Goal: Task Accomplishment & Management: Manage account settings

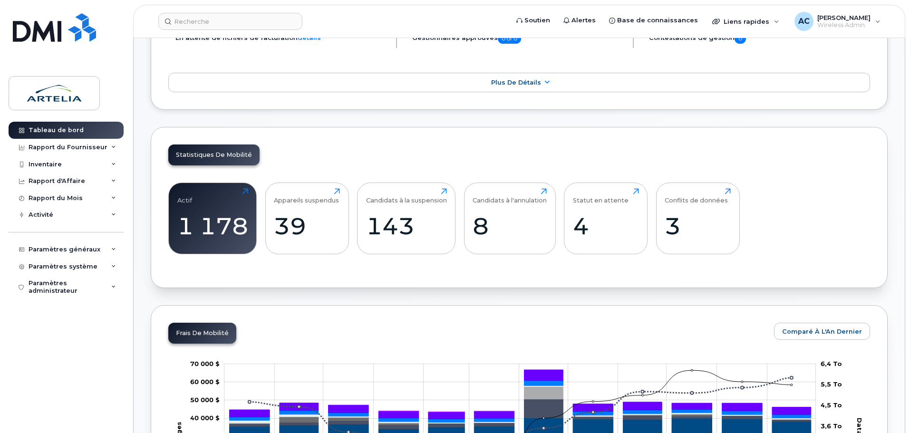
scroll to position [238, 0]
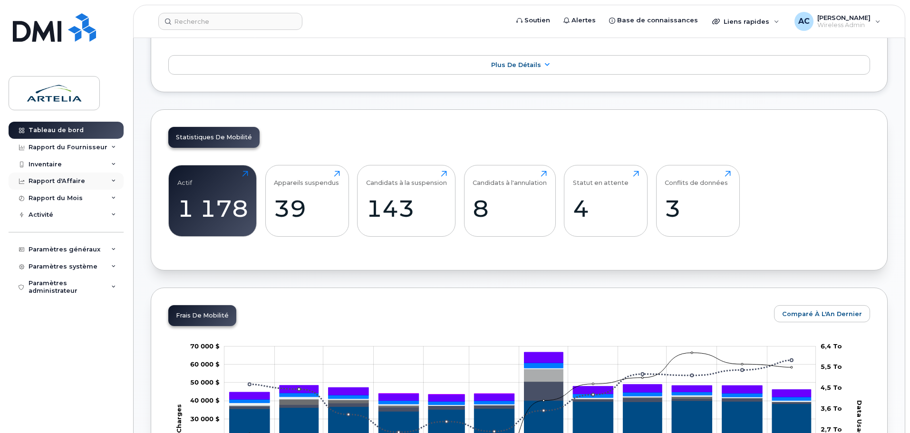
click at [105, 181] on div "Rapport d'Affaire" at bounding box center [66, 181] width 115 height 17
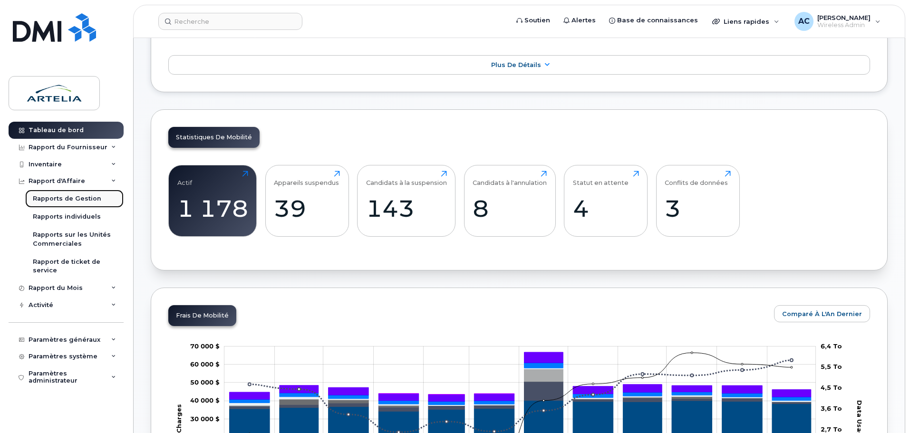
click at [78, 200] on div "Rapports de Gestion" at bounding box center [67, 198] width 68 height 9
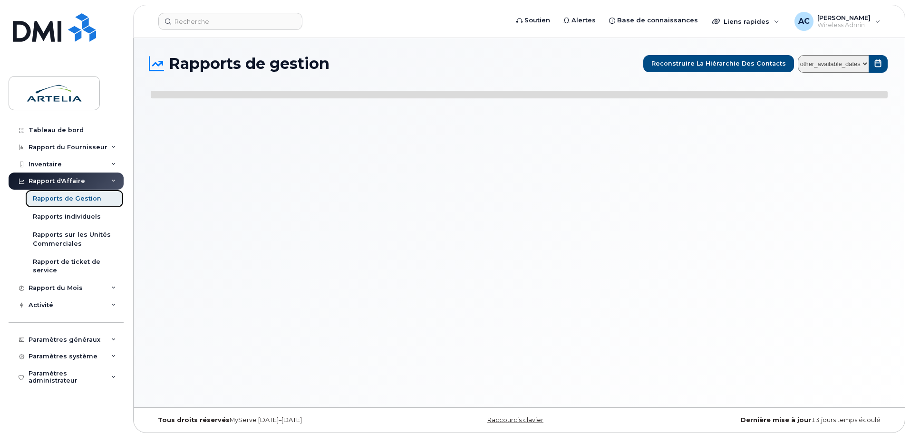
select select
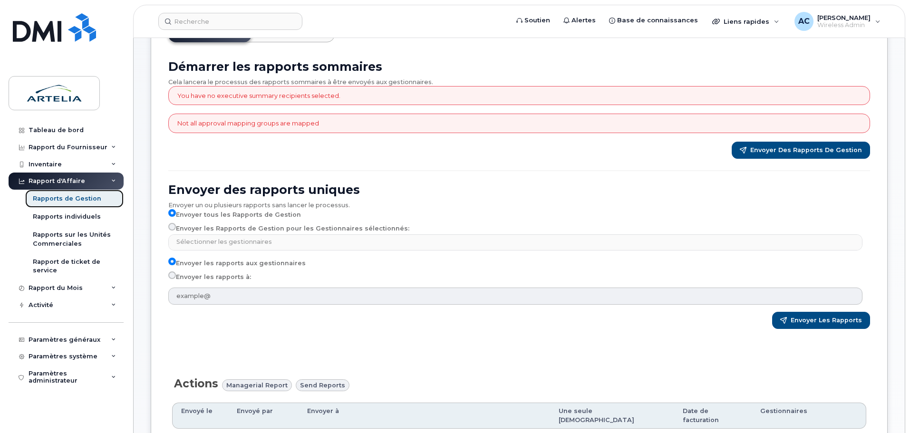
scroll to position [95, 0]
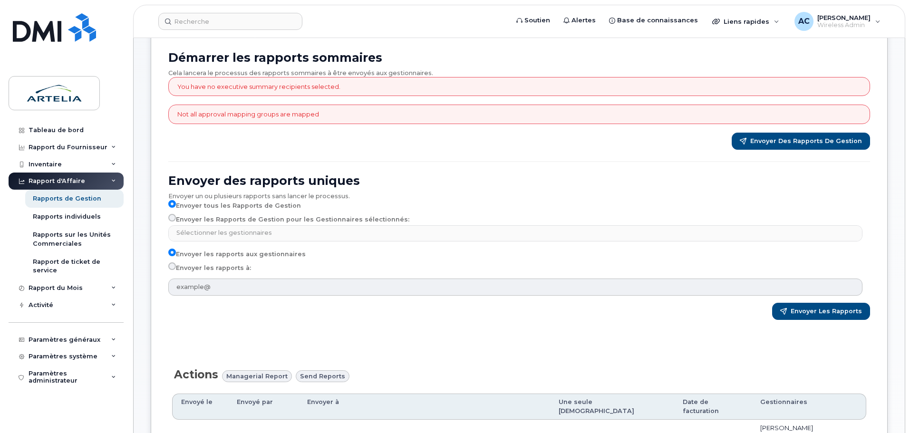
click at [171, 217] on input "Envoyer les Rapports de Gestion pour les Gestionnaires sélectionnés:" at bounding box center [172, 218] width 8 height 8
radio input "true"
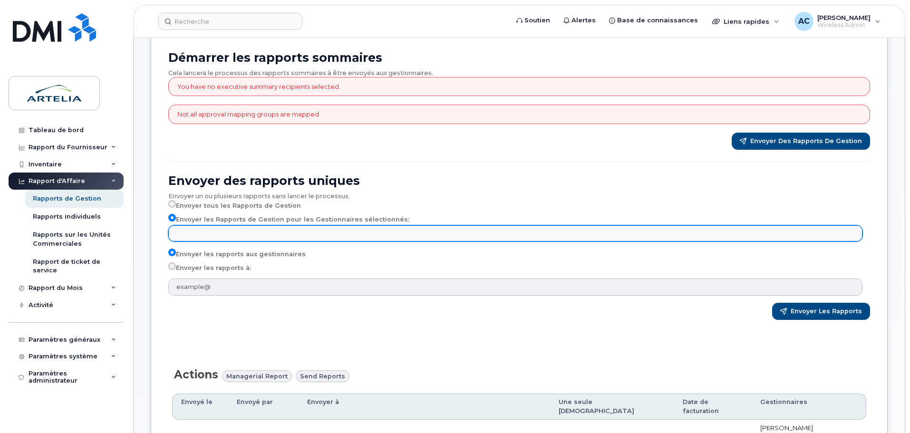
click at [193, 232] on input "text" at bounding box center [517, 232] width 686 height 13
click at [182, 233] on input "text" at bounding box center [179, 232] width 10 height 13
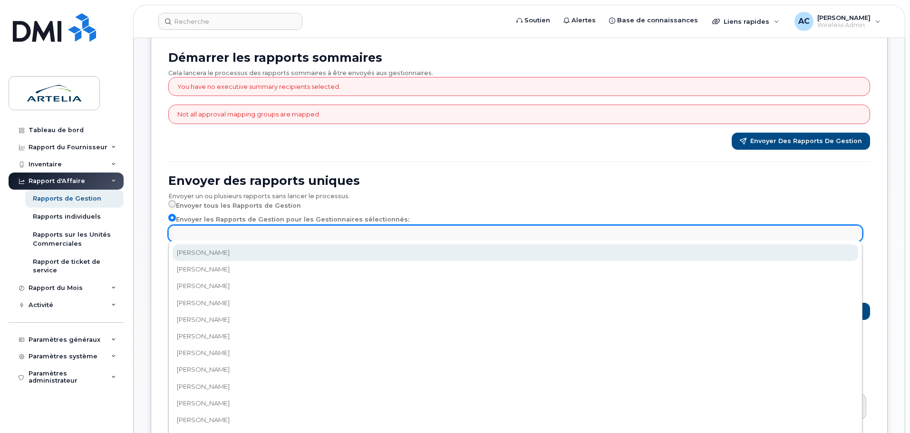
select select "f8e4cc2a-437b-470e-8c20-f27fd4ac0dff"
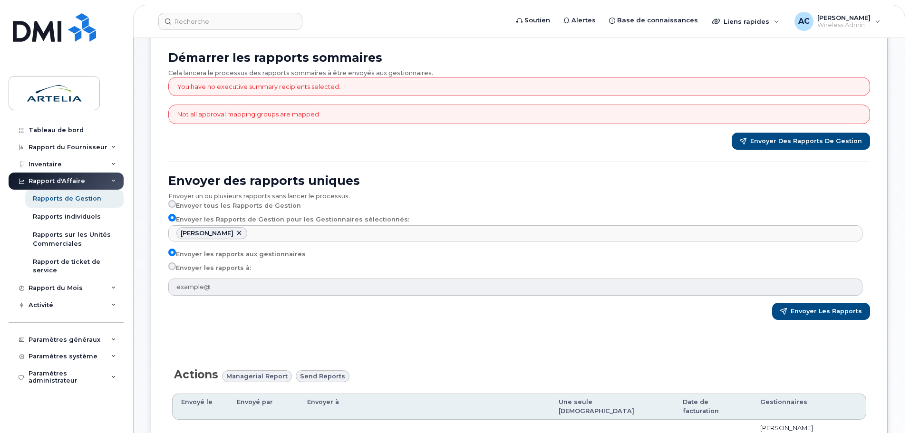
click at [171, 267] on input "Envoyer les rapports à:" at bounding box center [172, 266] width 8 height 8
radio input "true"
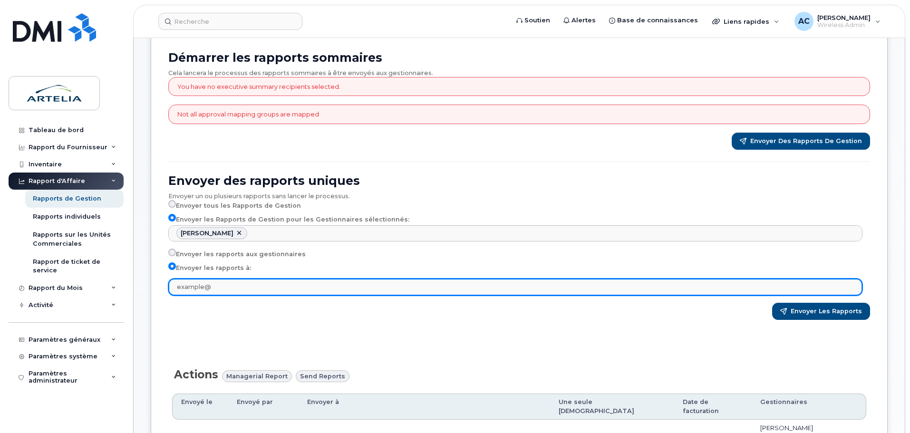
click at [223, 287] on input "text" at bounding box center [515, 287] width 694 height 17
type input "alexandre.chagnon@arteliagroup.com"
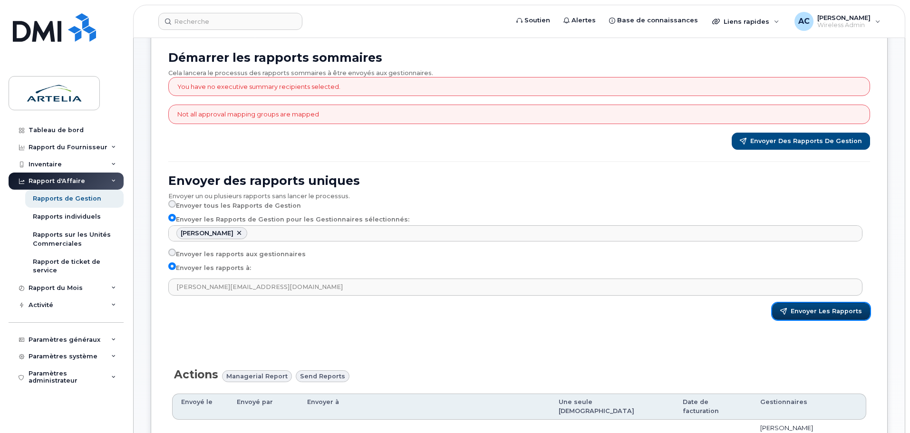
click at [828, 309] on span "Envoyer les rapports" at bounding box center [826, 311] width 71 height 9
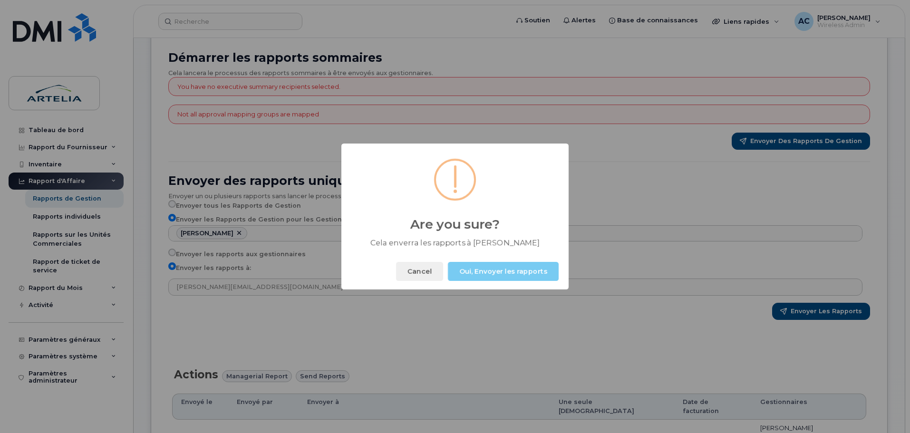
click at [477, 272] on button "Oui, Envoyer les rapports" at bounding box center [503, 271] width 111 height 19
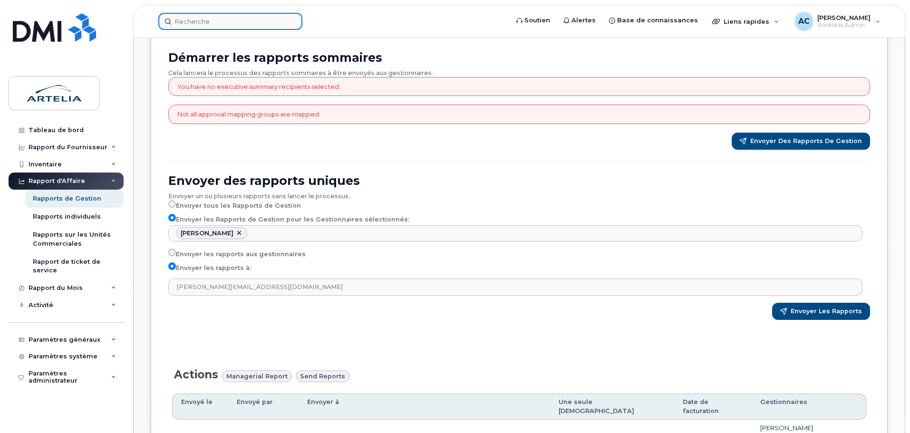
click at [240, 17] on input at bounding box center [230, 21] width 144 height 17
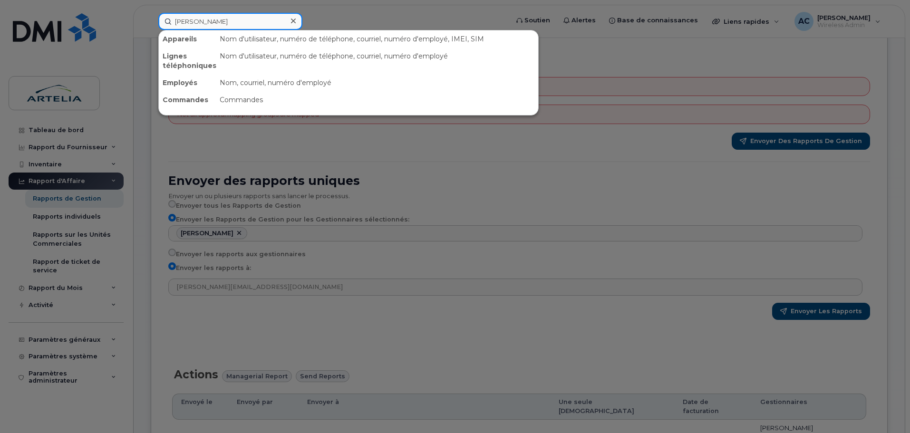
type input "morin"
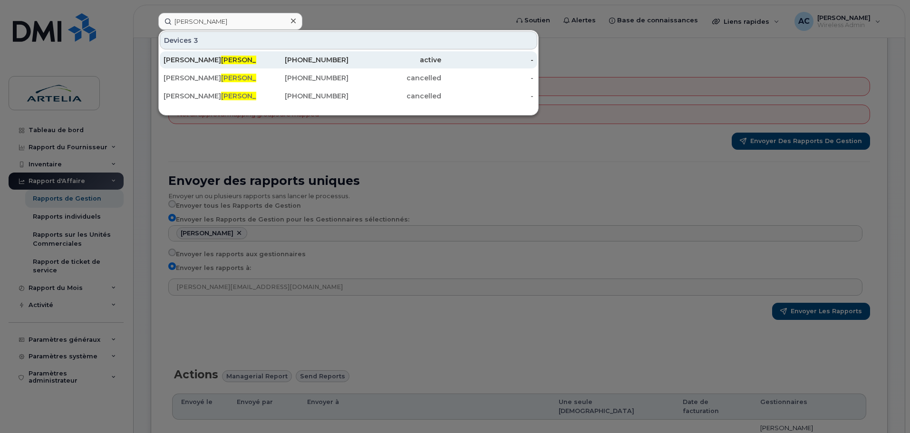
click at [183, 57] on div "Audrey Morin" at bounding box center [210, 60] width 93 height 10
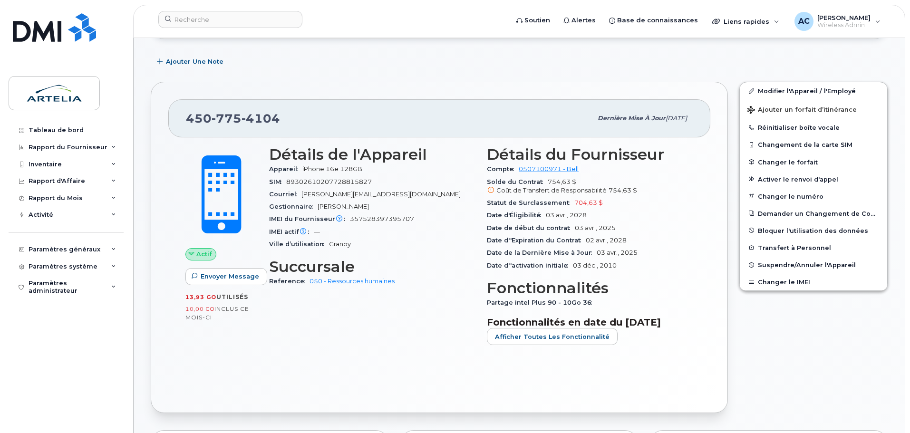
scroll to position [182, 0]
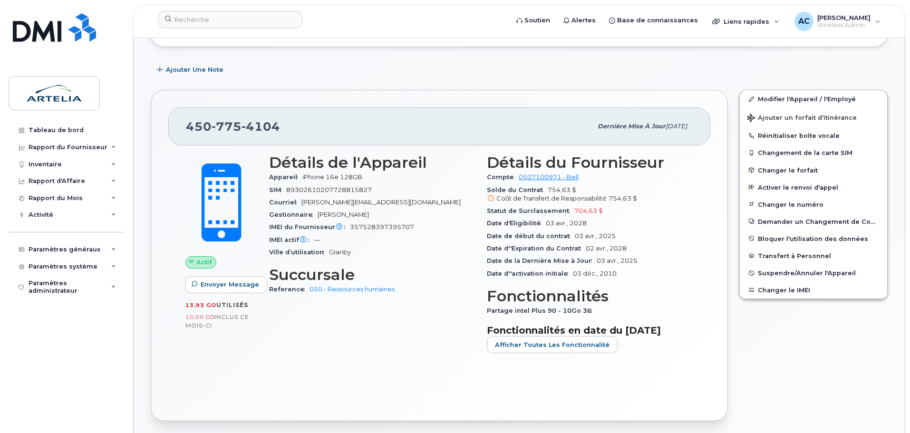
drag, startPoint x: 317, startPoint y: 214, endPoint x: 397, endPoint y: 212, distance: 79.4
click at [397, 212] on div "Gestionnaire Caroline Dupont" at bounding box center [372, 215] width 206 height 12
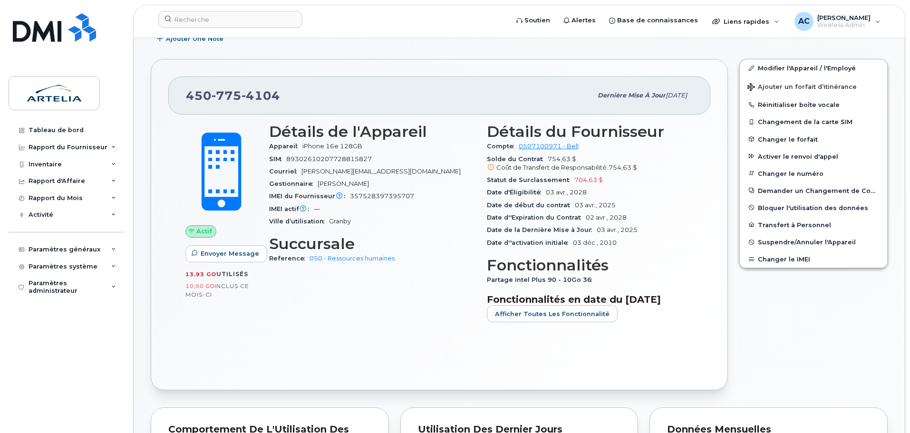
scroll to position [230, 0]
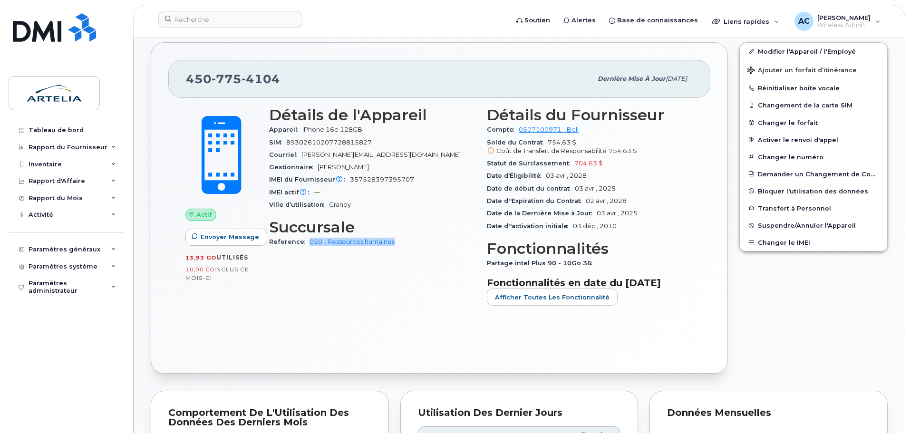
drag, startPoint x: 306, startPoint y: 242, endPoint x: 403, endPoint y: 237, distance: 96.6
click at [403, 237] on div "Reference 050 - Ressources humaines" at bounding box center [372, 242] width 206 height 12
click at [408, 245] on div "Reference 050 - Ressources humaines" at bounding box center [372, 242] width 206 height 12
drag, startPoint x: 276, startPoint y: 168, endPoint x: 386, endPoint y: 168, distance: 109.8
click at [386, 168] on div "Gestionnaire Caroline Dupont" at bounding box center [372, 167] width 206 height 12
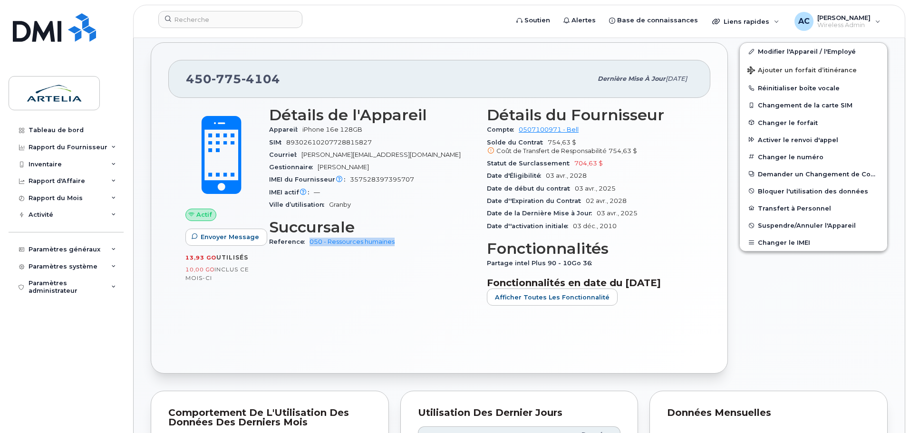
click at [380, 165] on div "Gestionnaire Caroline Dupont" at bounding box center [372, 167] width 206 height 12
drag, startPoint x: 271, startPoint y: 240, endPoint x: 305, endPoint y: 240, distance: 33.3
click at [305, 240] on span "Reference" at bounding box center [289, 241] width 40 height 7
click at [109, 245] on div "Paramètres généraux" at bounding box center [66, 249] width 115 height 17
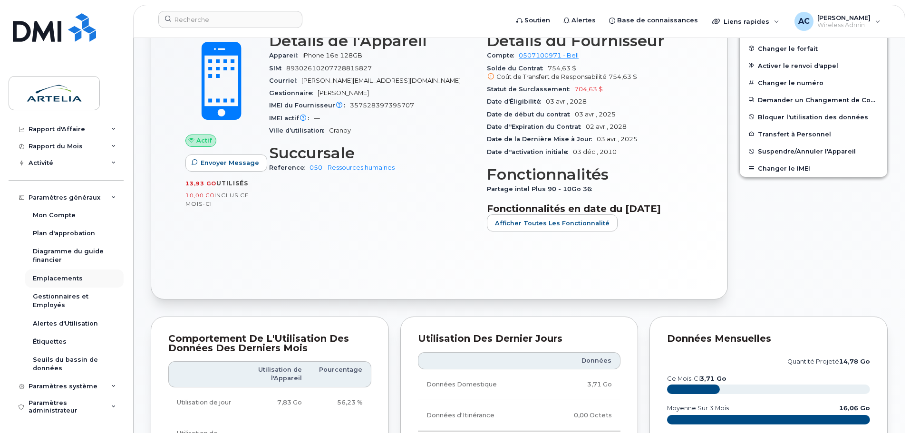
scroll to position [325, 0]
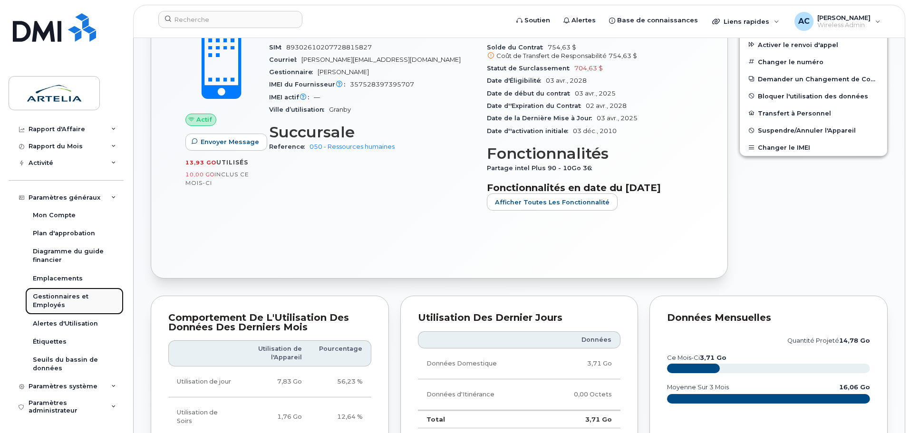
click at [58, 299] on div "Gestionnaires et Employés" at bounding box center [74, 301] width 83 height 18
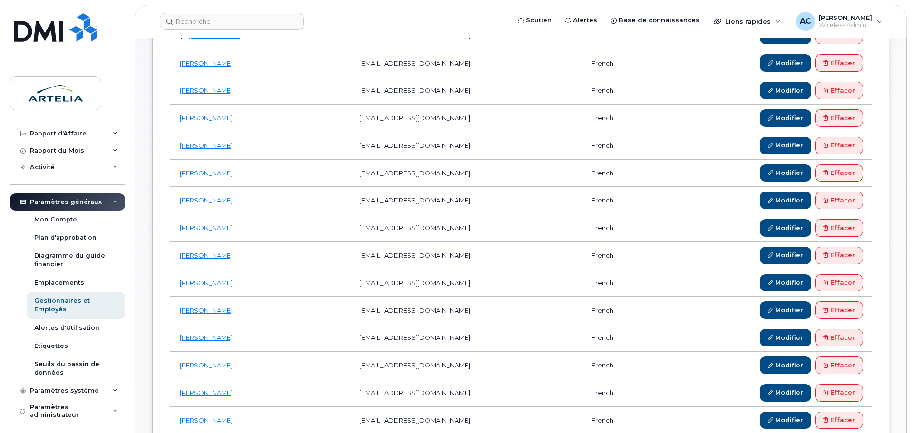
scroll to position [285, 0]
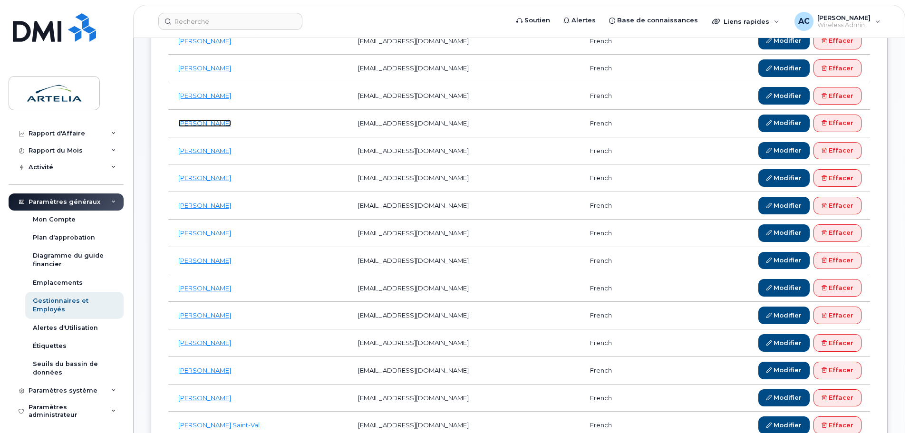
click at [209, 124] on link "Brian Aboulehaf" at bounding box center [204, 123] width 53 height 8
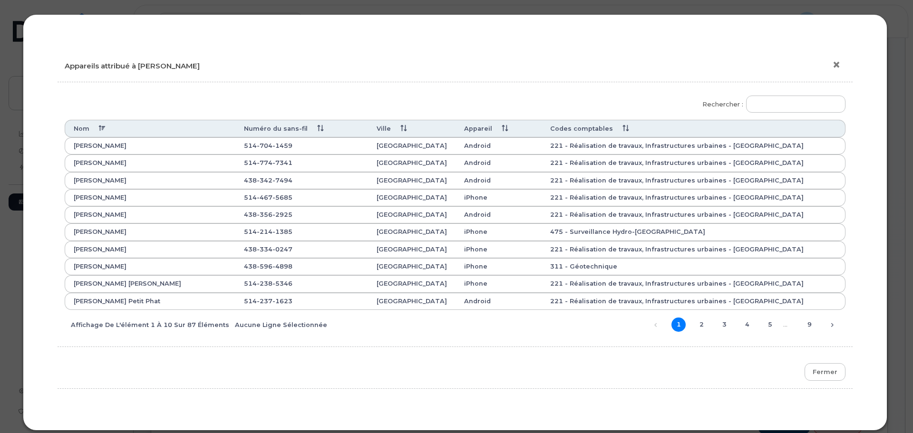
click at [832, 61] on button "×" at bounding box center [838, 65] width 13 height 14
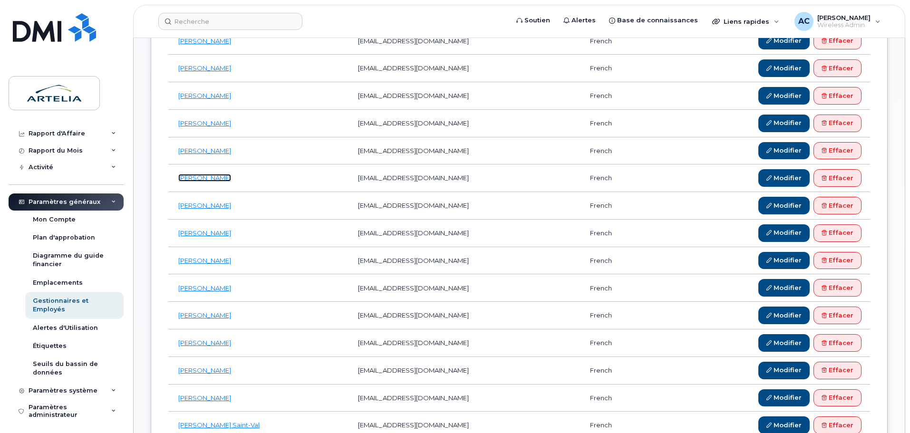
click at [216, 182] on link "[PERSON_NAME]" at bounding box center [204, 178] width 53 height 8
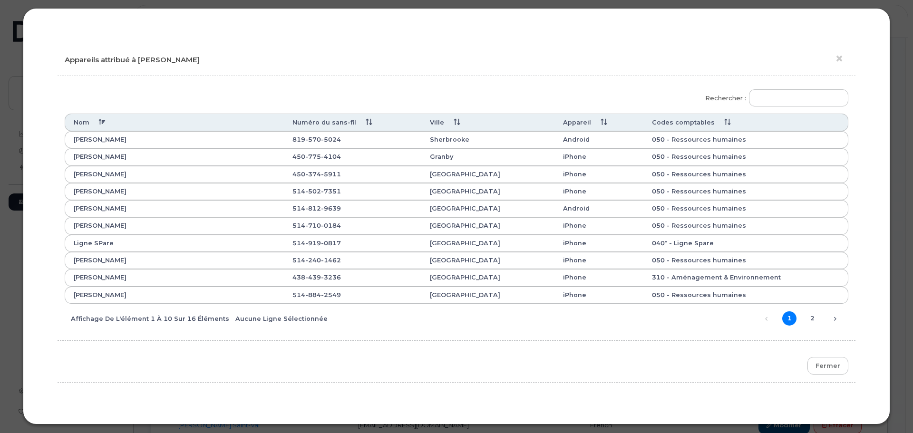
scroll to position [12, 0]
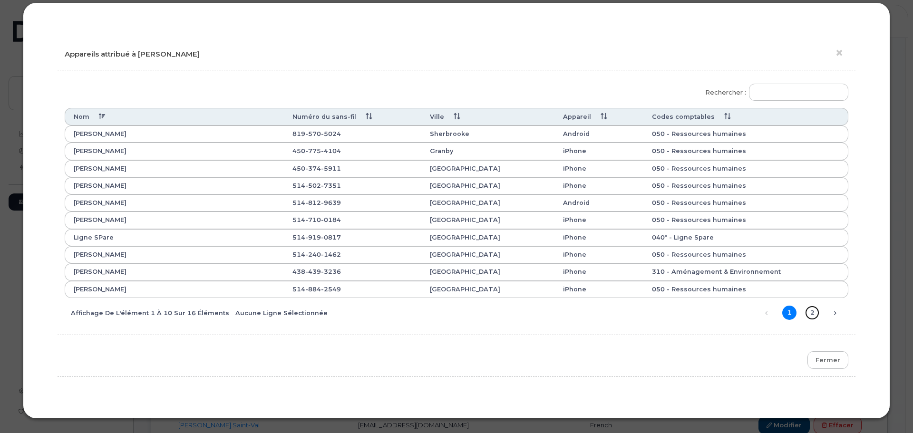
click at [809, 310] on link "2" at bounding box center [812, 313] width 14 height 14
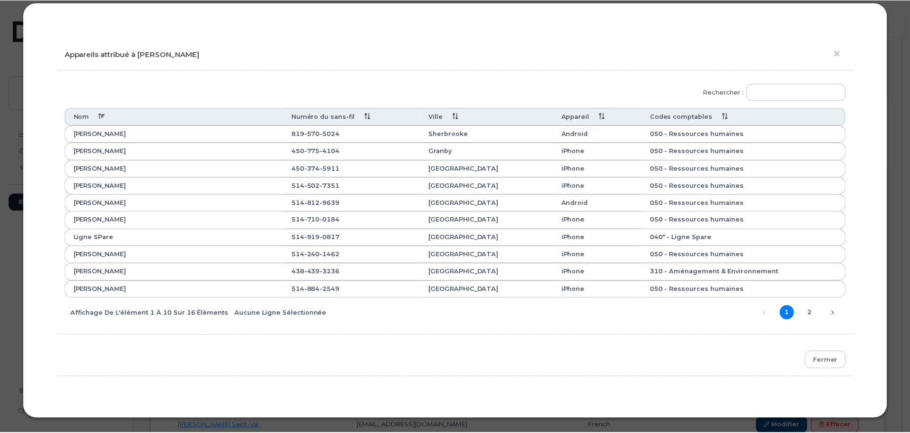
scroll to position [0, 0]
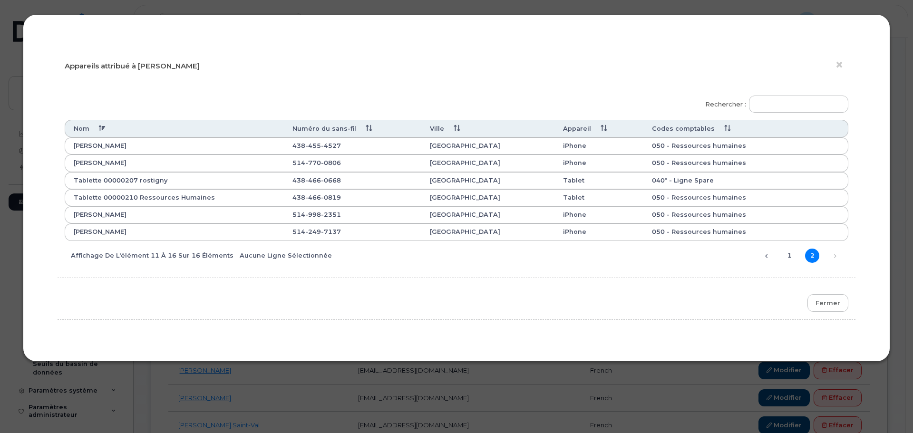
drag, startPoint x: 72, startPoint y: 145, endPoint x: 162, endPoint y: 230, distance: 123.5
click at [162, 230] on tbody "Nicolas Pastrie 438 455 4527 Montréal iPhone 050 - Ressources humaines Roxanne …" at bounding box center [457, 189] width 784 height 104
click at [789, 252] on link "1" at bounding box center [789, 256] width 14 height 14
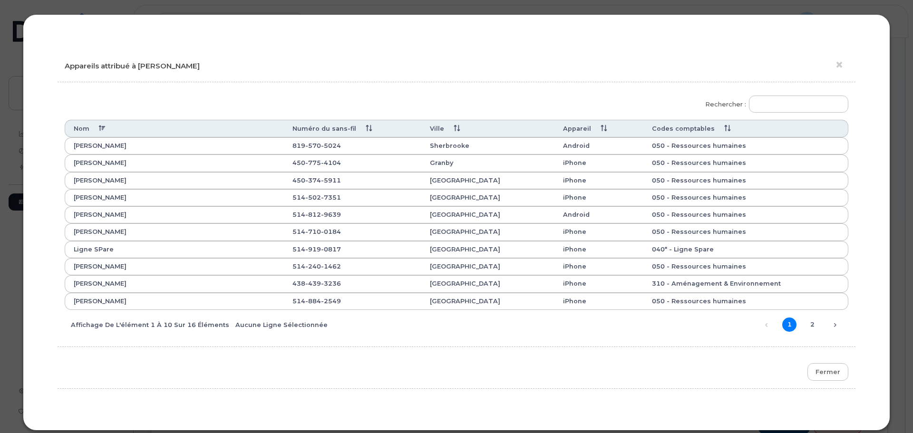
click at [139, 338] on div "Rechercher : Nom Numéro du sans-fil Ville Appareil Codes comptables Annie Rémil…" at bounding box center [457, 214] width 784 height 250
drag, startPoint x: 74, startPoint y: 179, endPoint x: 174, endPoint y: 182, distance: 100.8
click at [174, 182] on th "Audrey Tanguay" at bounding box center [174, 180] width 219 height 17
copy th "Audrey Tanguay"
click at [838, 63] on button "×" at bounding box center [841, 65] width 13 height 14
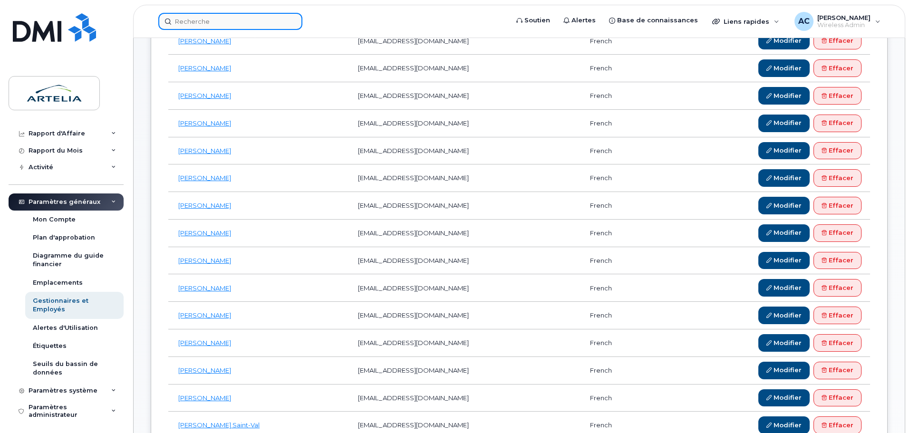
click at [181, 25] on input at bounding box center [230, 21] width 144 height 17
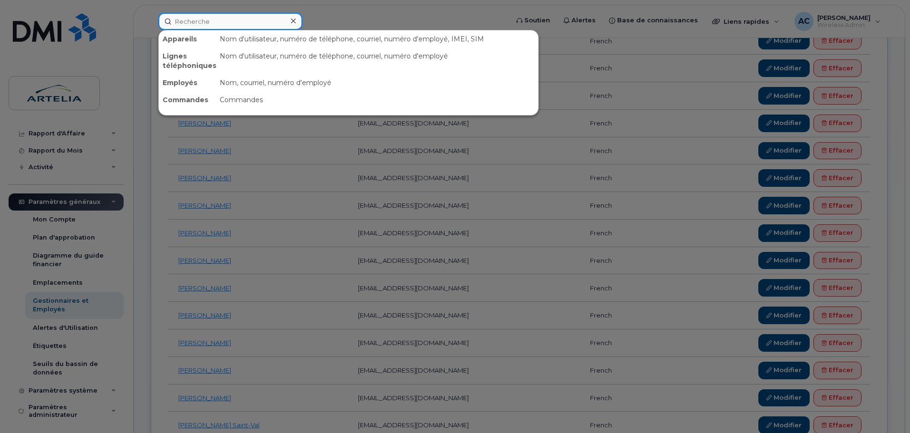
paste input "[PERSON_NAME]"
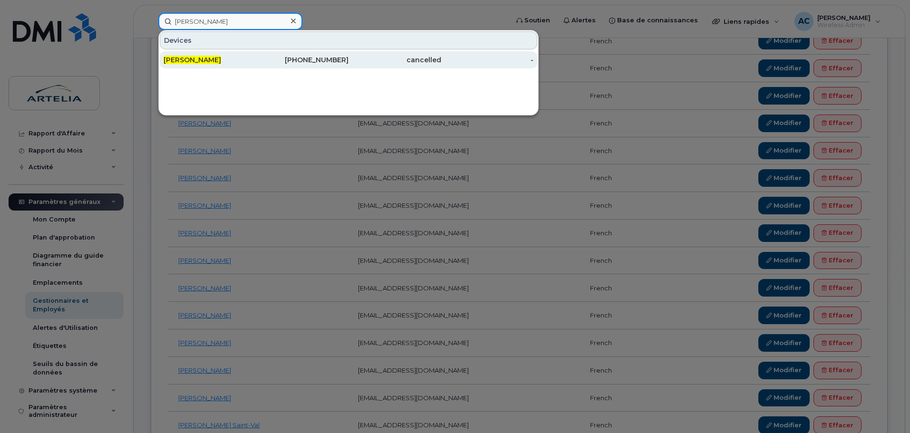
type input "[PERSON_NAME]"
click at [205, 60] on span "[PERSON_NAME]" at bounding box center [193, 60] width 58 height 9
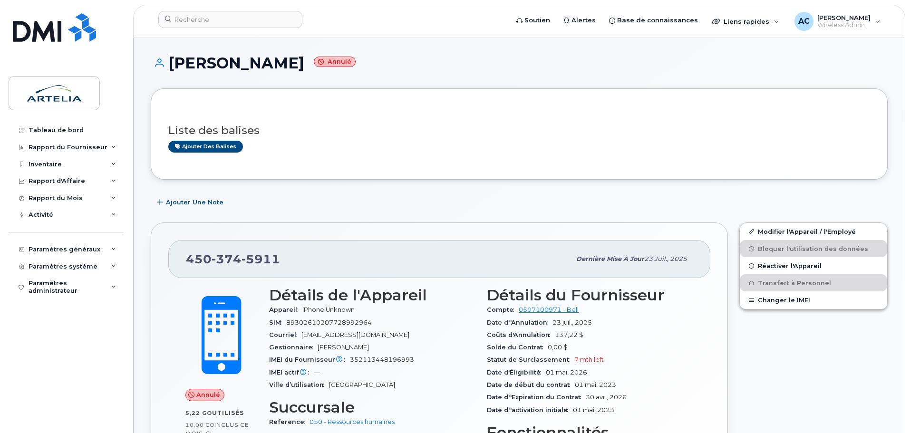
scroll to position [48, 0]
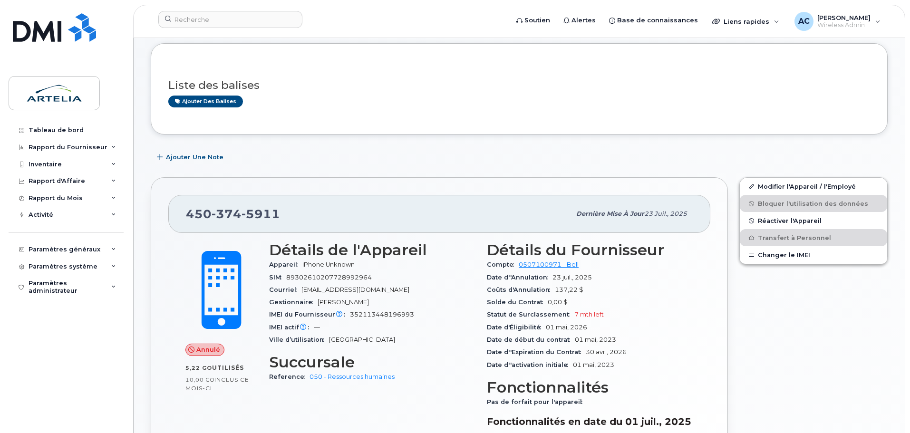
scroll to position [95, 0]
click at [783, 186] on link "Modifier l'Appareil / l'Employé" at bounding box center [813, 185] width 147 height 17
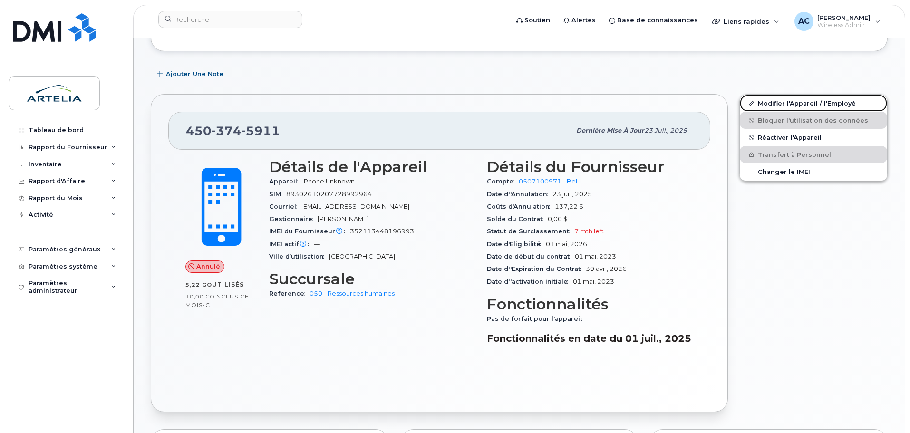
scroll to position [190, 0]
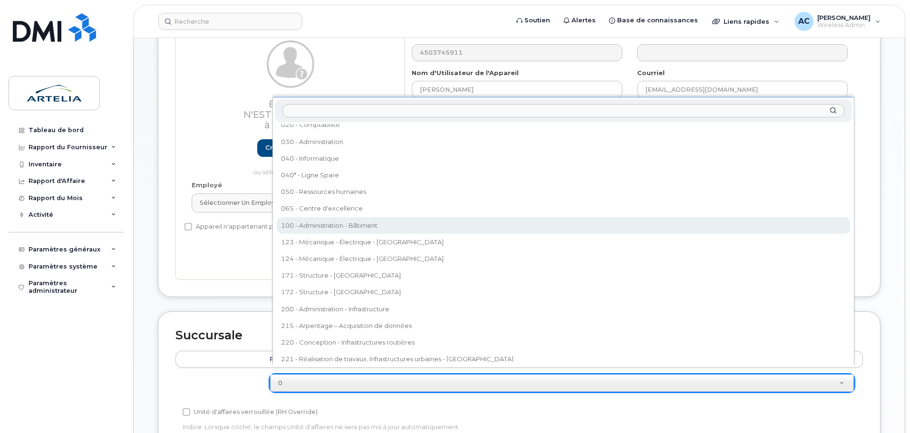
scroll to position [56, 0]
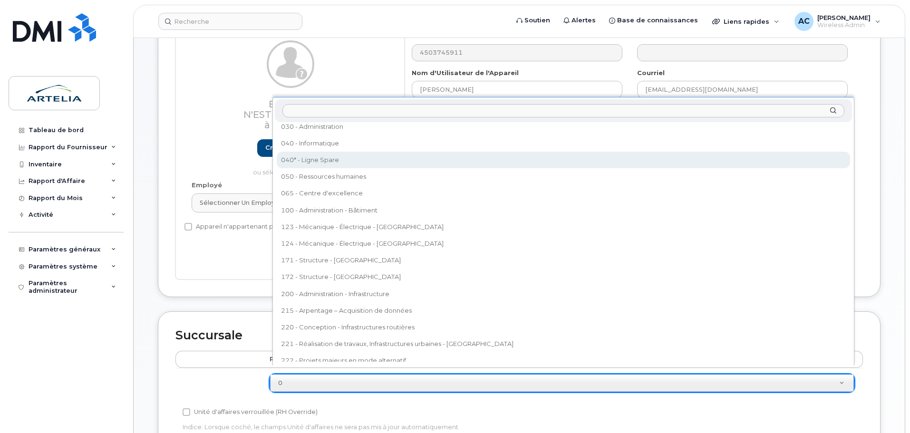
select select "29521960"
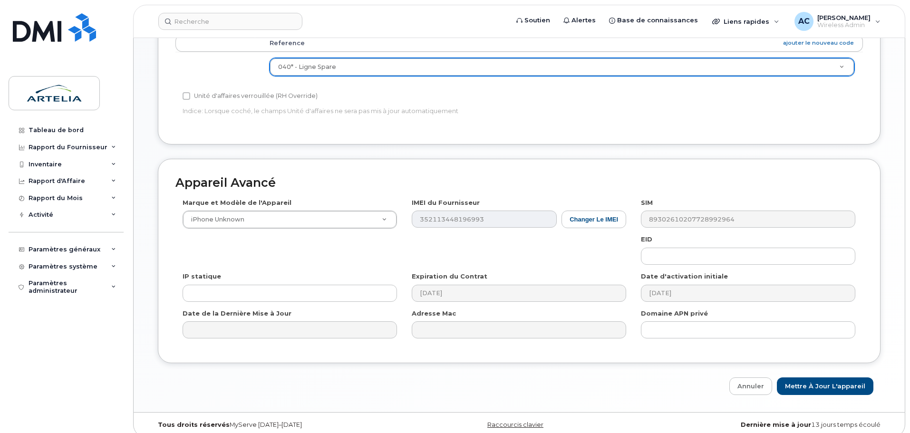
scroll to position [460, 0]
click at [825, 377] on input "Mettre à jour l'appareil" at bounding box center [825, 386] width 97 height 18
type input "Sauvegarde..."
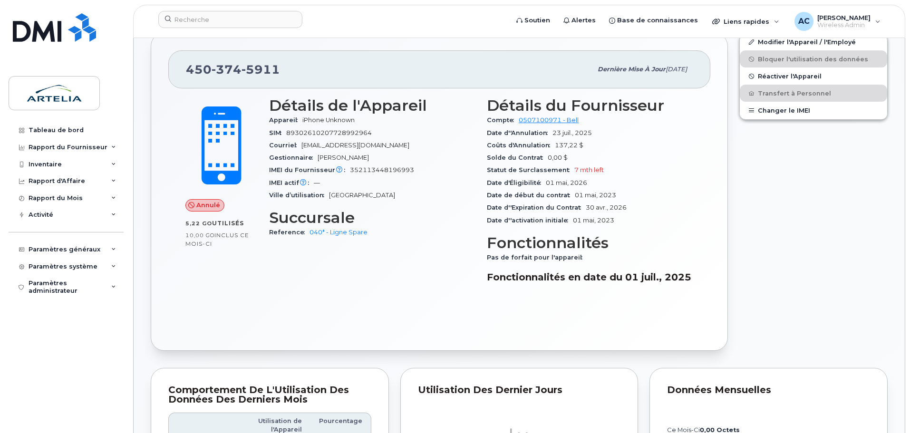
scroll to position [285, 0]
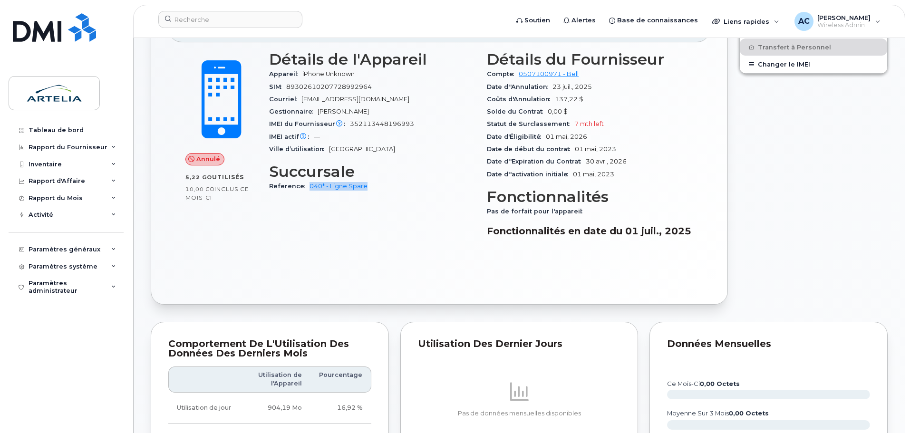
drag, startPoint x: 379, startPoint y: 187, endPoint x: 303, endPoint y: 186, distance: 75.6
click at [303, 186] on div "Reference 040* - Ligne Spare" at bounding box center [372, 186] width 206 height 12
click at [280, 188] on span "Reference" at bounding box center [289, 186] width 40 height 7
click at [96, 250] on div "Paramètres généraux" at bounding box center [65, 250] width 72 height 8
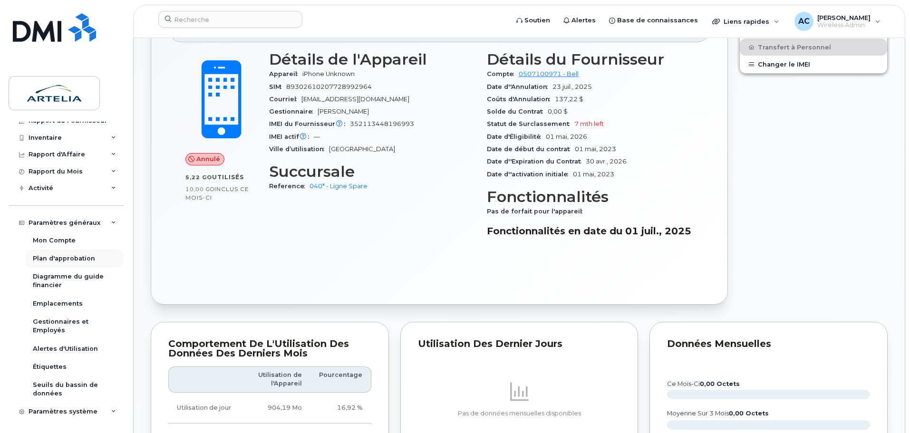
scroll to position [52, 0]
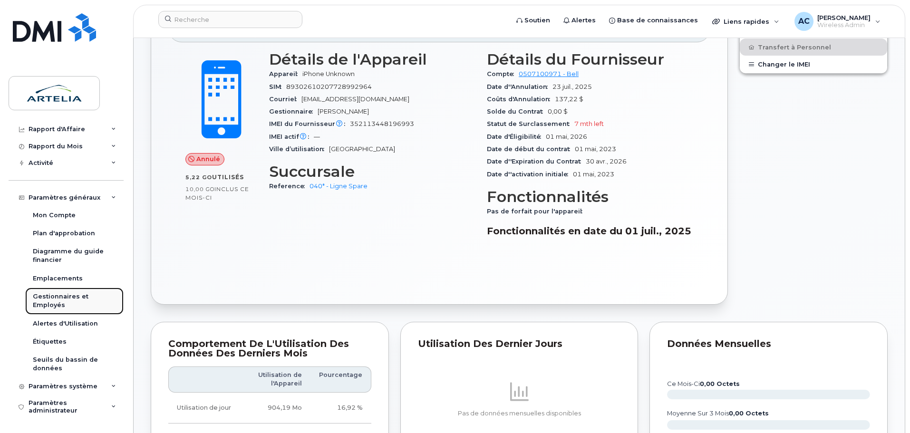
click at [70, 299] on div "Gestionnaires et Employés" at bounding box center [74, 301] width 83 height 18
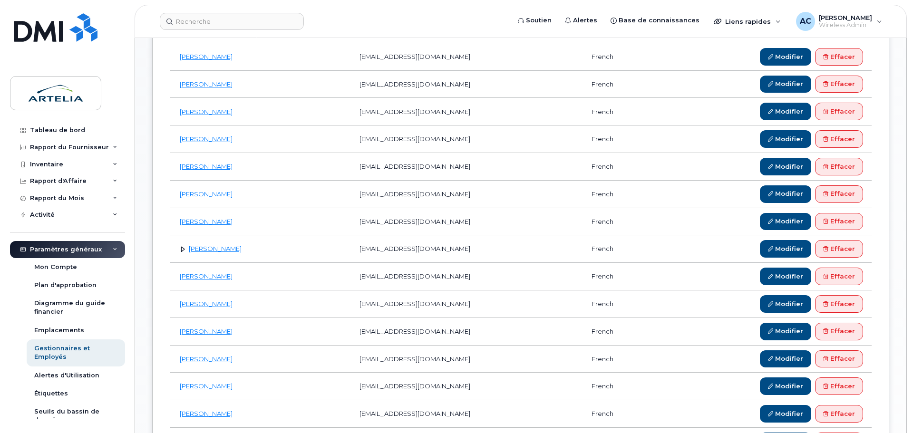
scroll to position [713, 0]
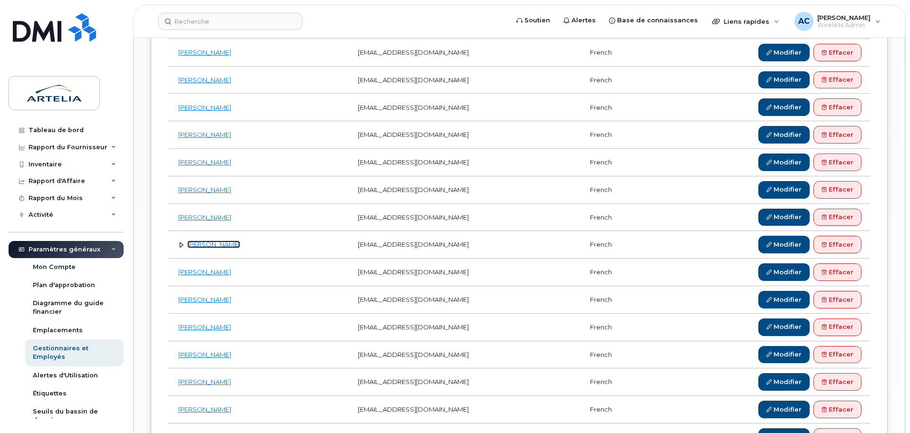
click at [211, 246] on link "Jason Kelly" at bounding box center [213, 245] width 53 height 8
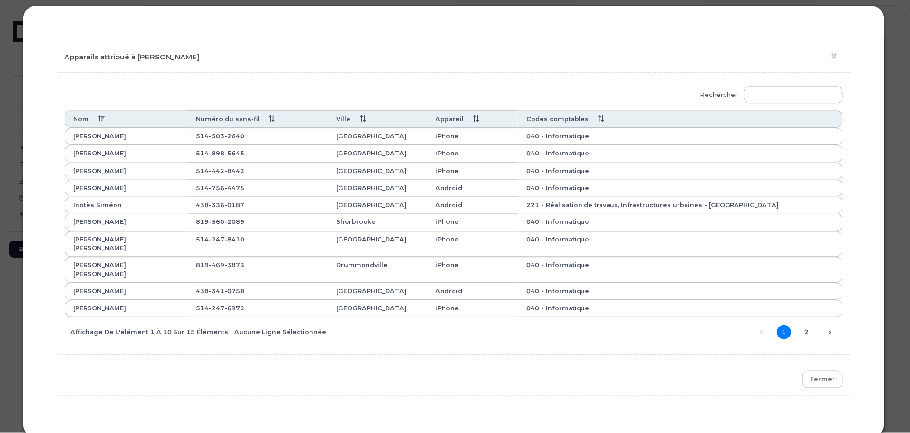
scroll to position [12, 0]
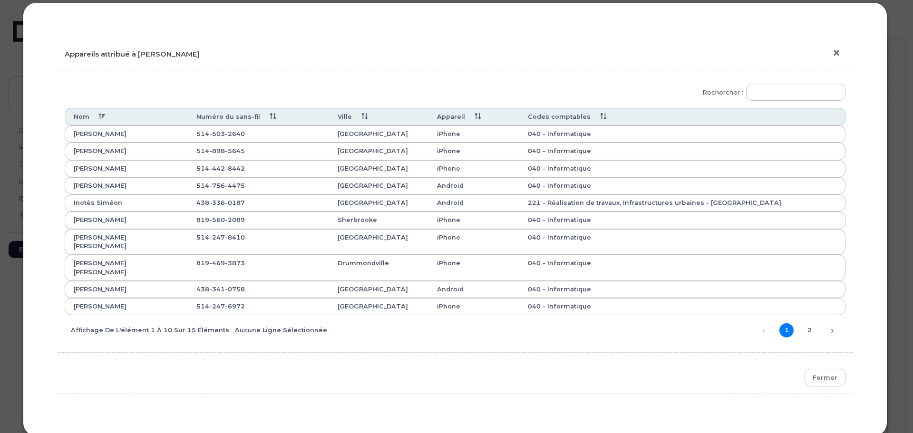
click at [835, 51] on button "×" at bounding box center [838, 53] width 13 height 14
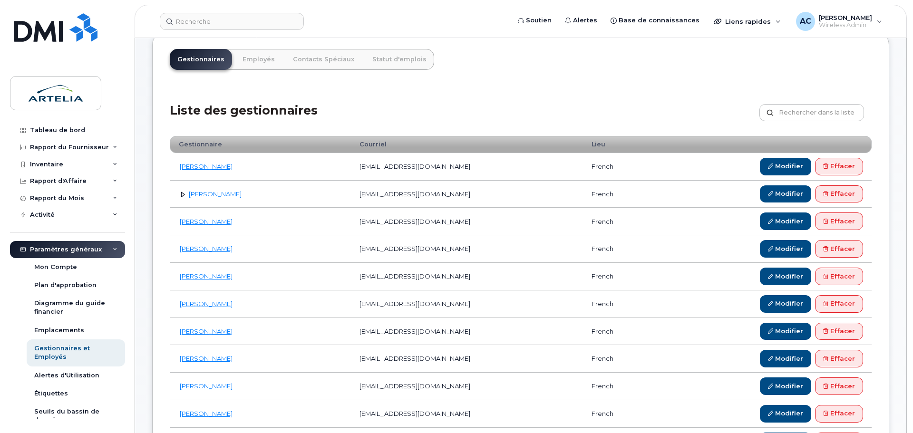
scroll to position [132, 0]
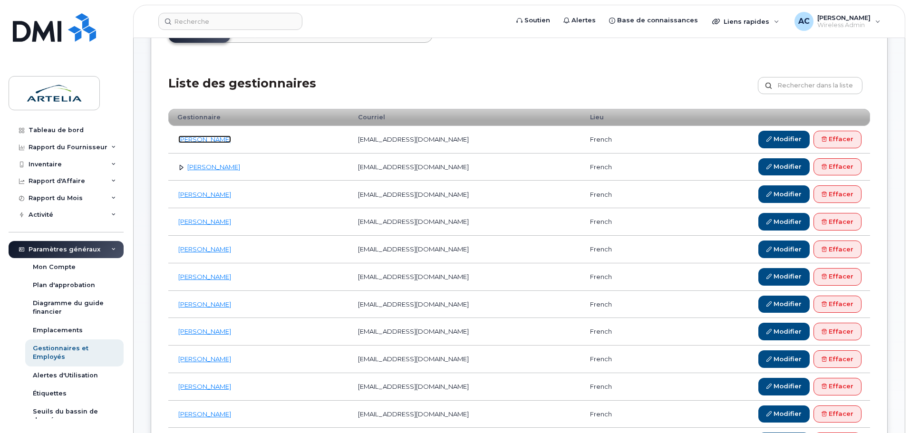
click at [195, 137] on link "Alain Dulude" at bounding box center [204, 140] width 53 height 8
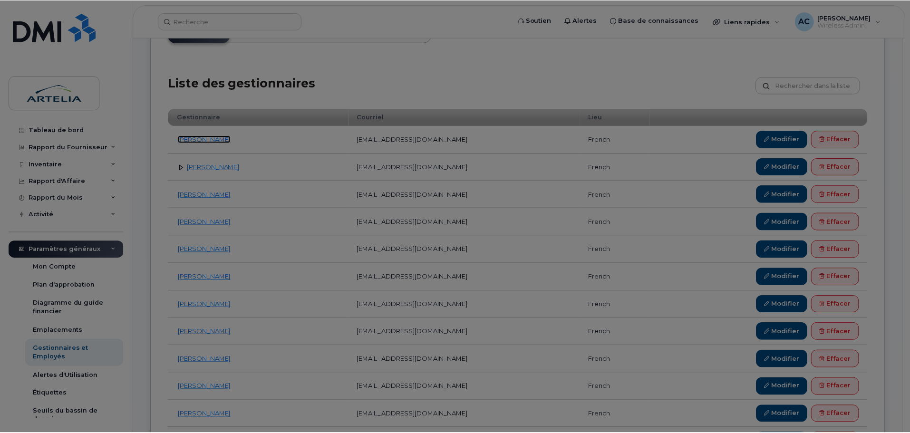
scroll to position [0, 0]
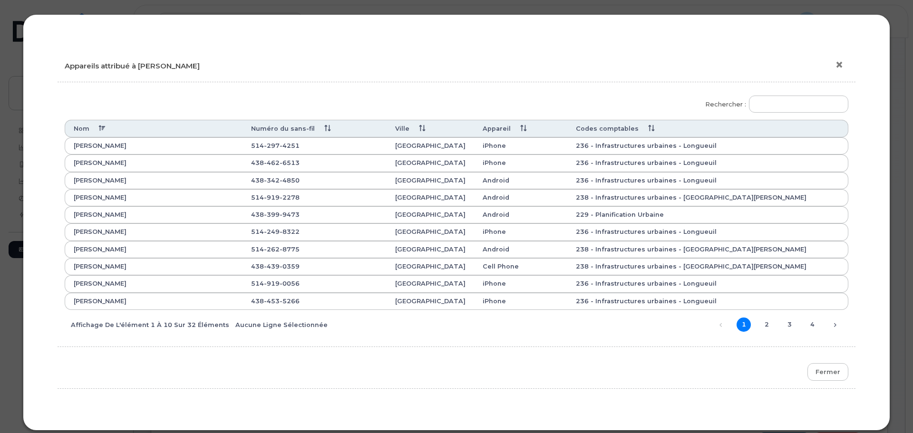
click at [835, 68] on button "×" at bounding box center [841, 65] width 13 height 14
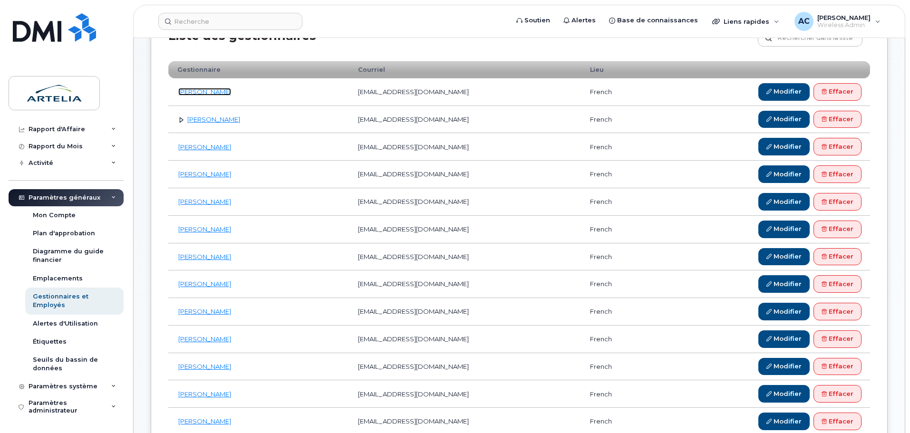
scroll to position [227, 0]
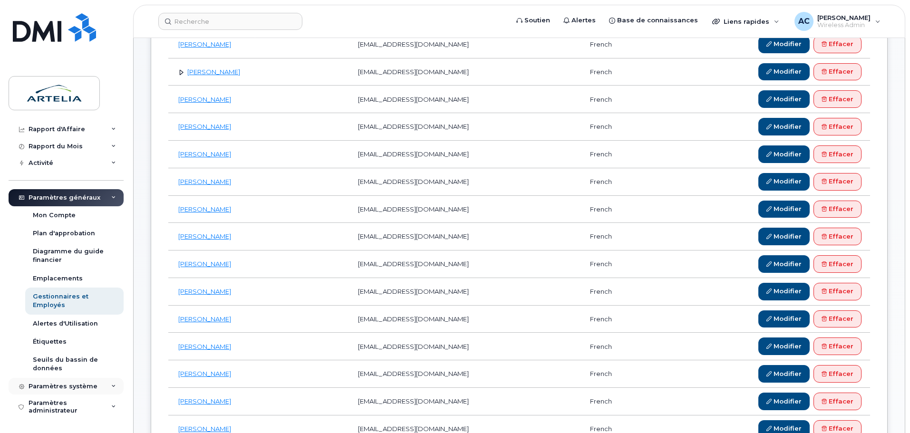
click at [51, 385] on div "Paramètres système" at bounding box center [63, 387] width 69 height 8
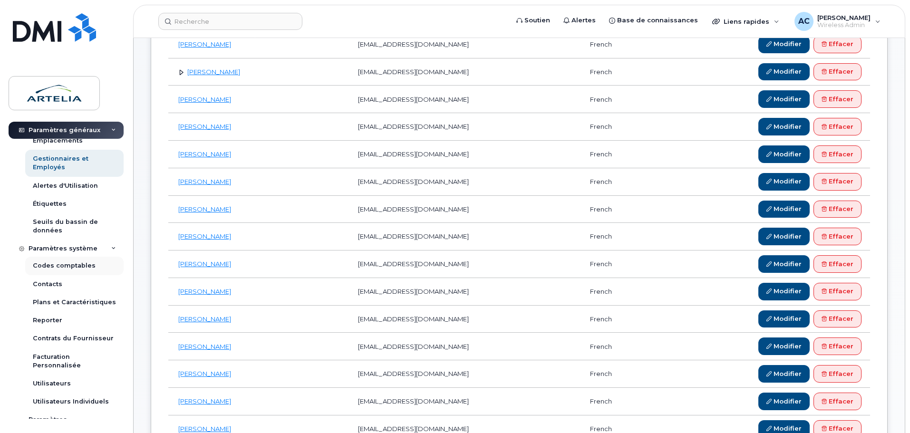
scroll to position [194, 0]
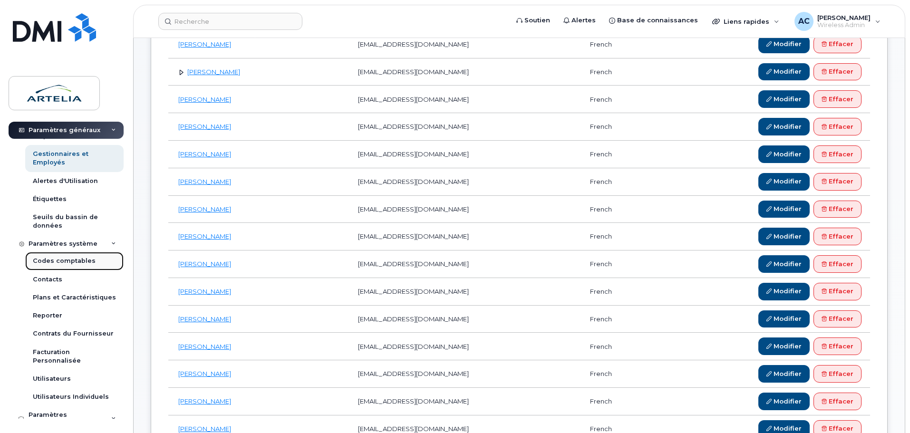
click at [64, 262] on div "Codes comptables" at bounding box center [64, 261] width 63 height 9
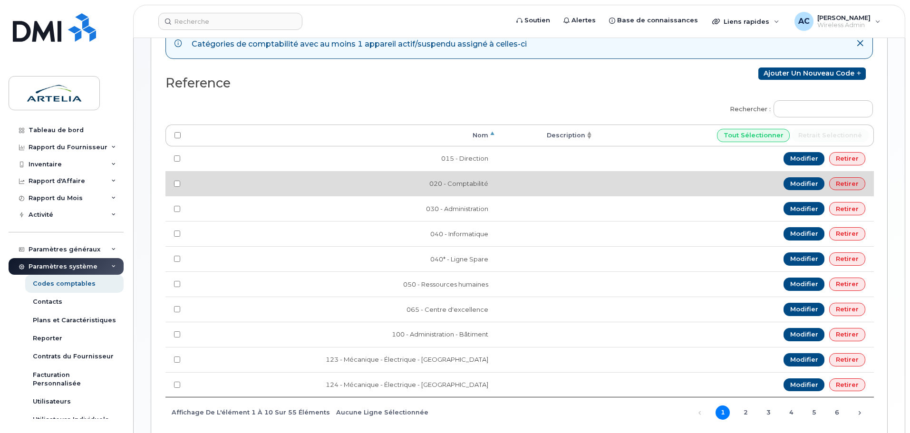
scroll to position [190, 0]
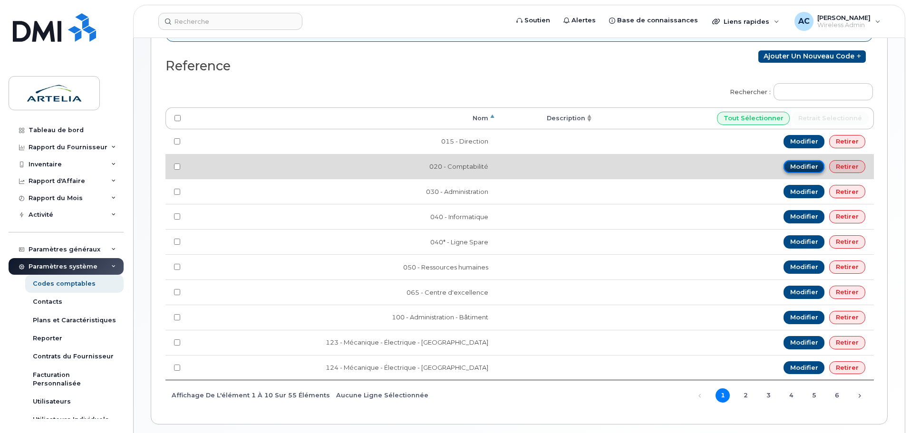
click at [793, 166] on link "Modifier" at bounding box center [804, 166] width 41 height 13
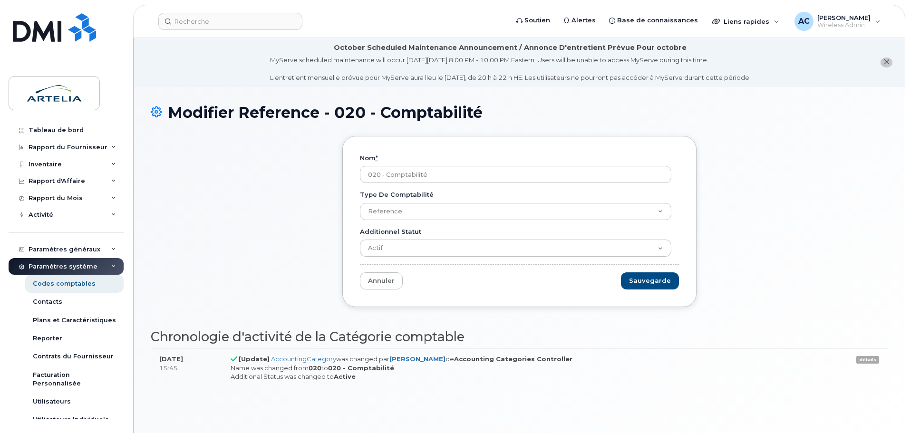
click at [310, 251] on div "Nom * 020 - Comptabilité Type de comptabilité Reference Additionnel Statut Acti…" at bounding box center [519, 229] width 737 height 186
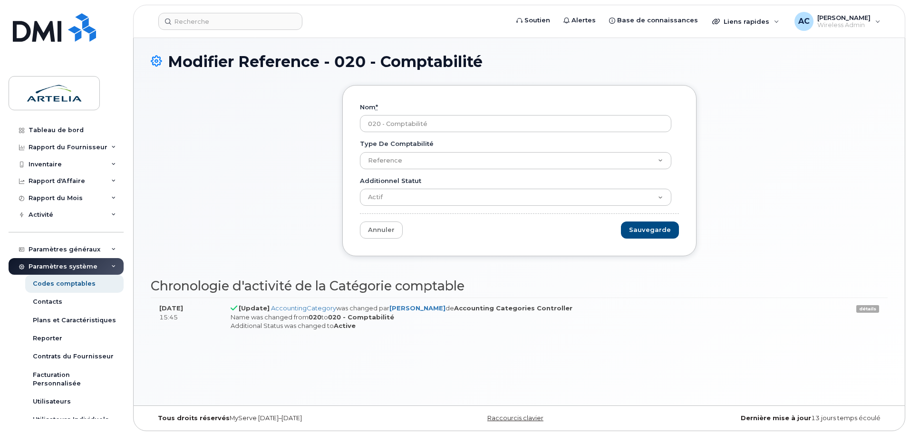
scroll to position [54, 0]
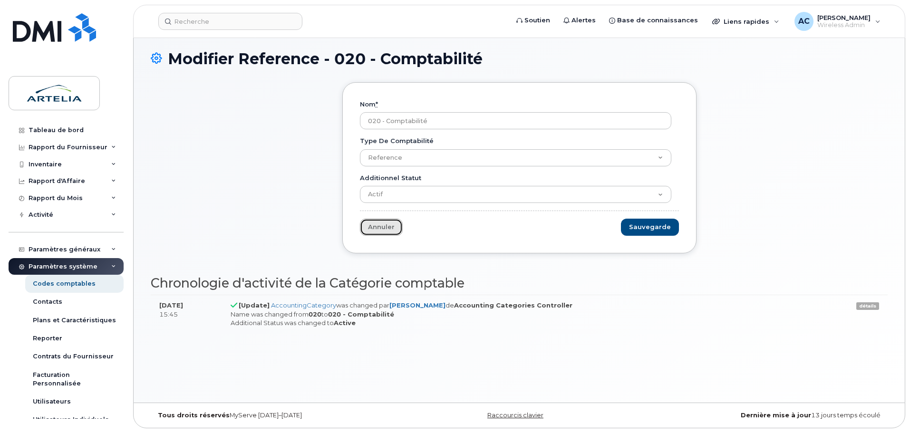
click at [384, 229] on link "Annuler" at bounding box center [381, 228] width 43 height 18
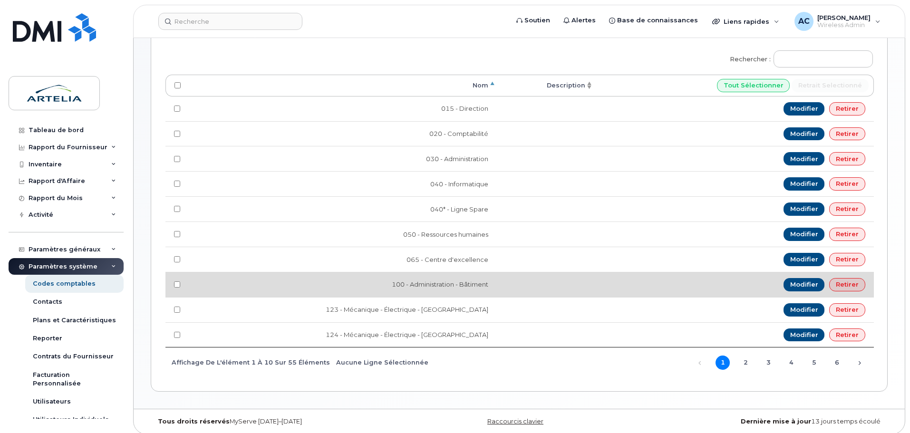
scroll to position [229, 0]
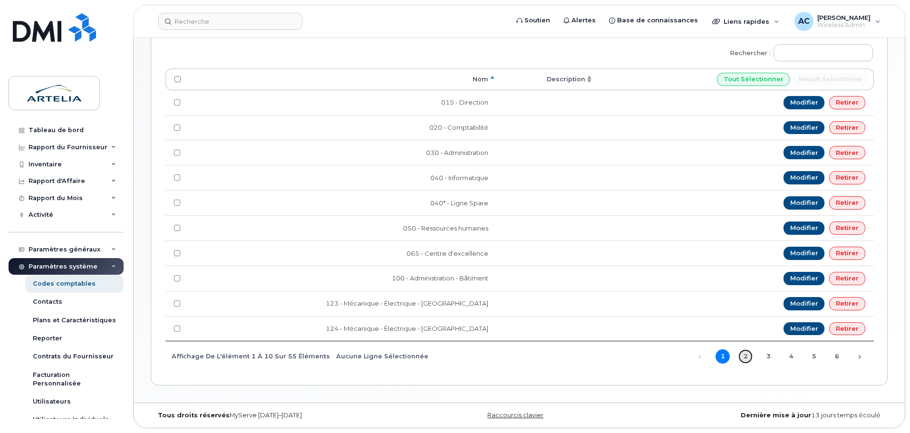
click at [743, 359] on link "2" at bounding box center [745, 356] width 14 height 14
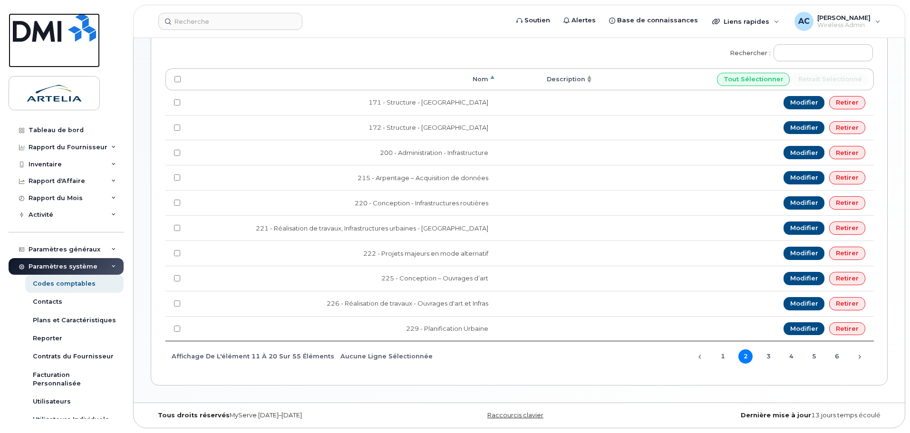
click at [69, 27] on img at bounding box center [54, 27] width 83 height 29
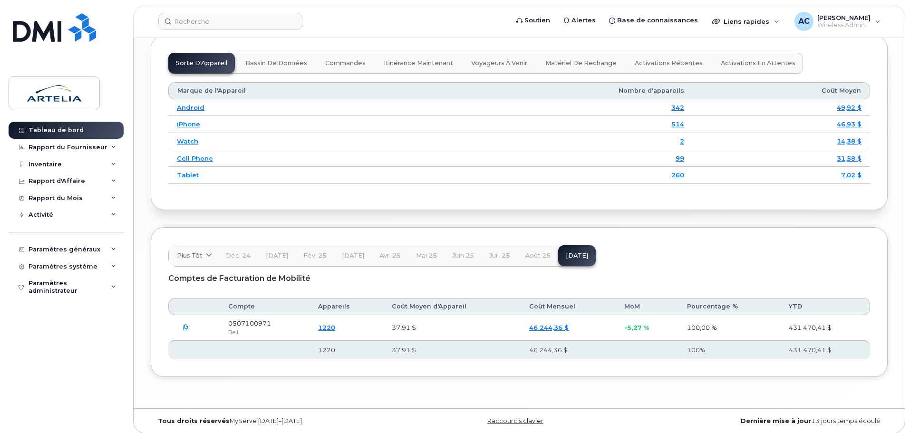
scroll to position [1254, 0]
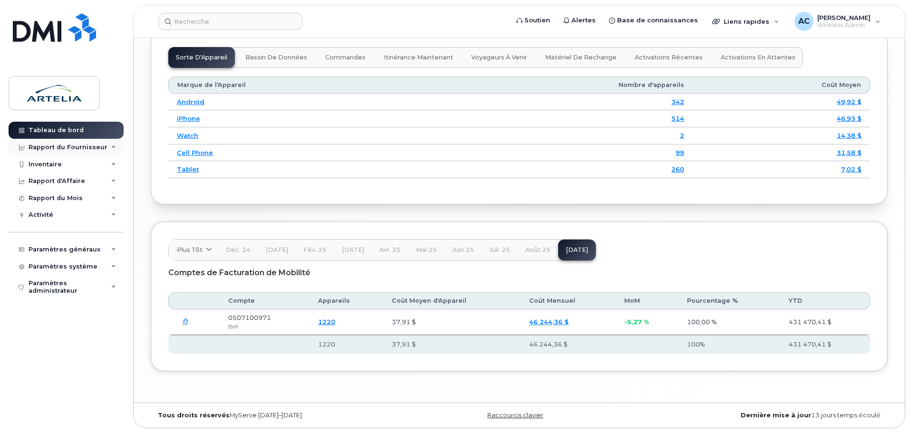
click at [47, 147] on div "Rapport du Fournisseur" at bounding box center [68, 148] width 79 height 8
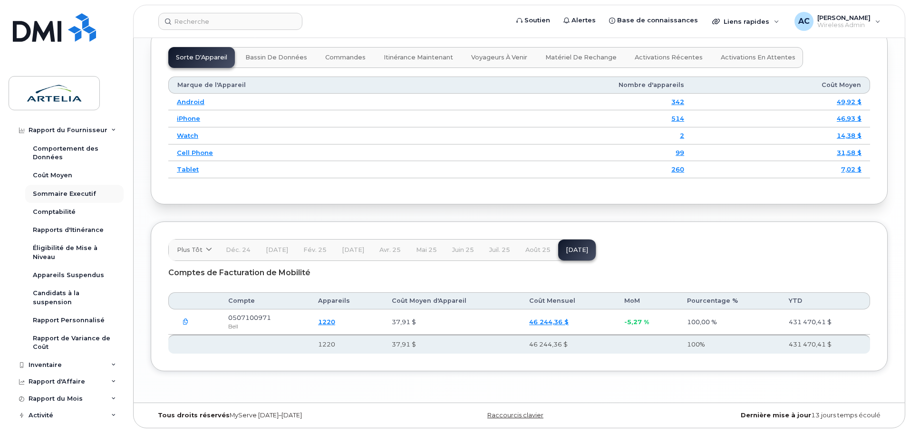
scroll to position [95, 0]
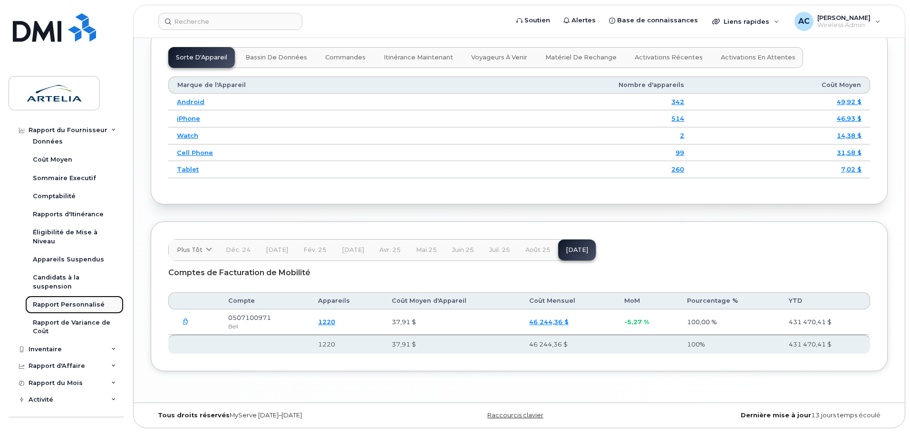
click at [69, 305] on div "Rapport Personnalisé" at bounding box center [69, 304] width 72 height 9
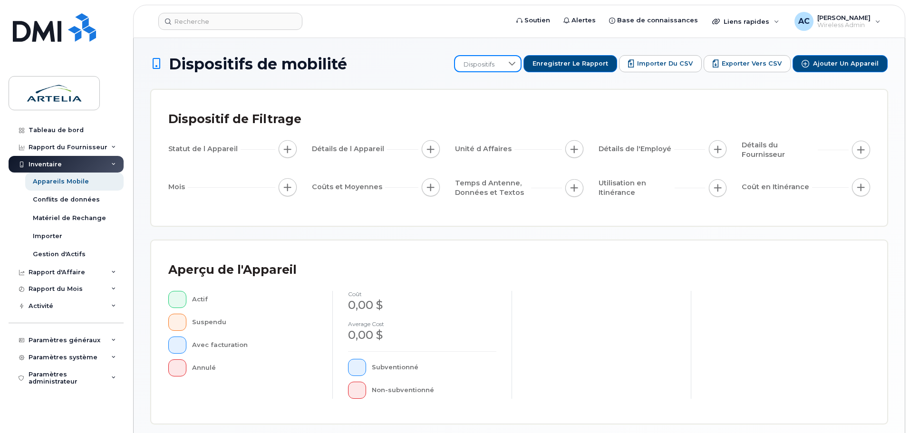
click at [503, 58] on span "Dispositifs" at bounding box center [479, 64] width 48 height 17
click at [493, 130] on span "IT_Mensuel" at bounding box center [492, 130] width 34 height 9
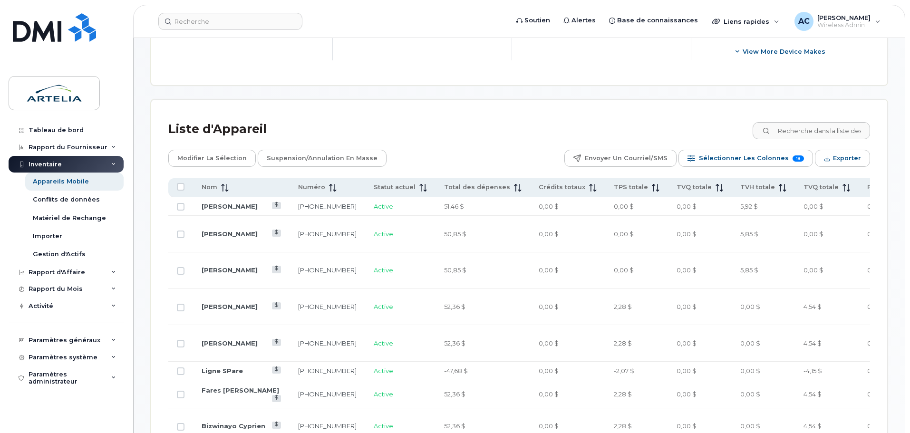
scroll to position [428, 0]
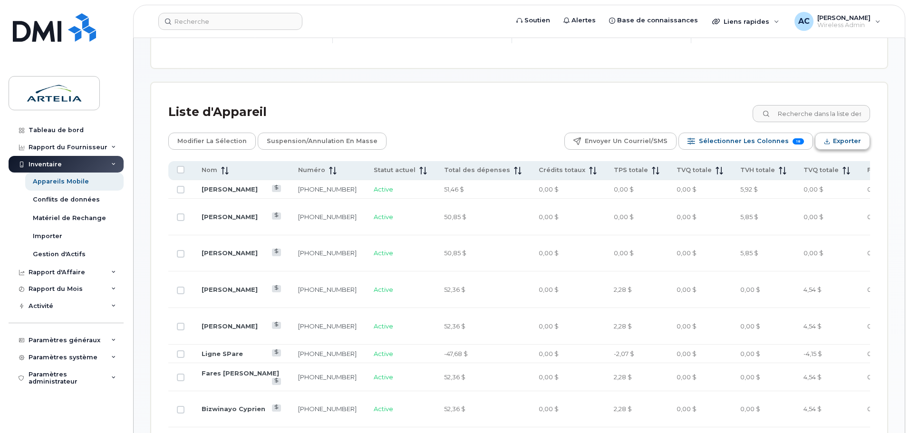
click at [834, 144] on span "Exporter" at bounding box center [847, 141] width 28 height 14
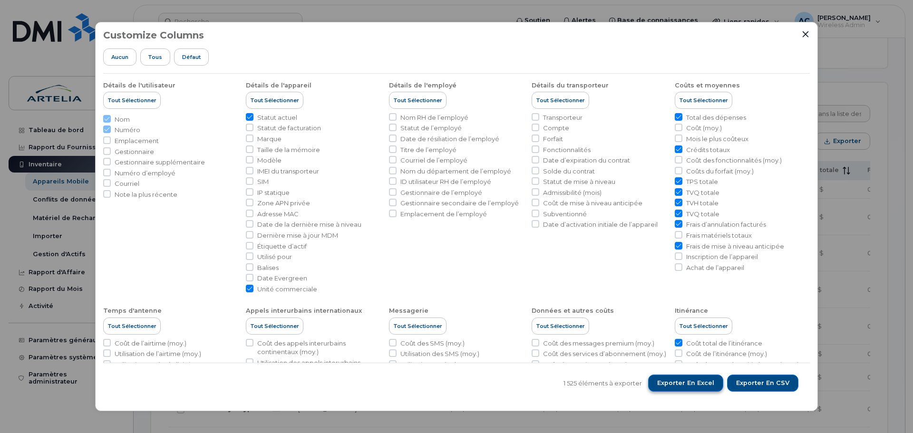
click at [684, 384] on span "Exporter en Excel" at bounding box center [685, 383] width 57 height 9
click at [802, 34] on button "Close" at bounding box center [805, 34] width 9 height 9
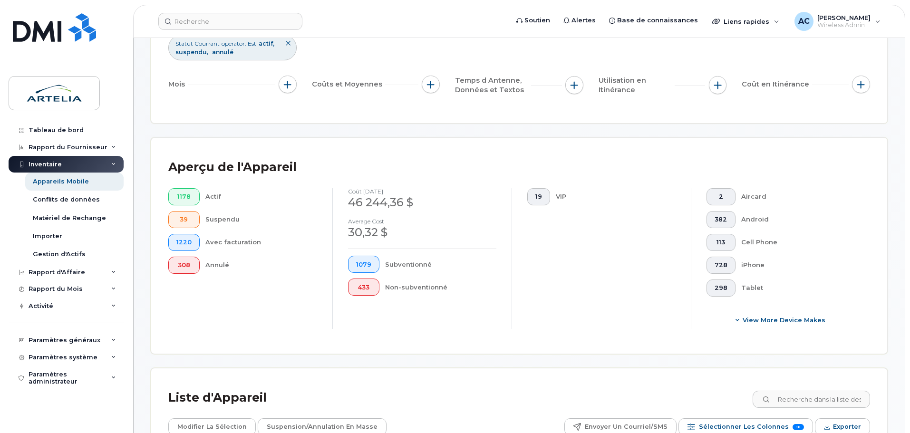
scroll to position [0, 0]
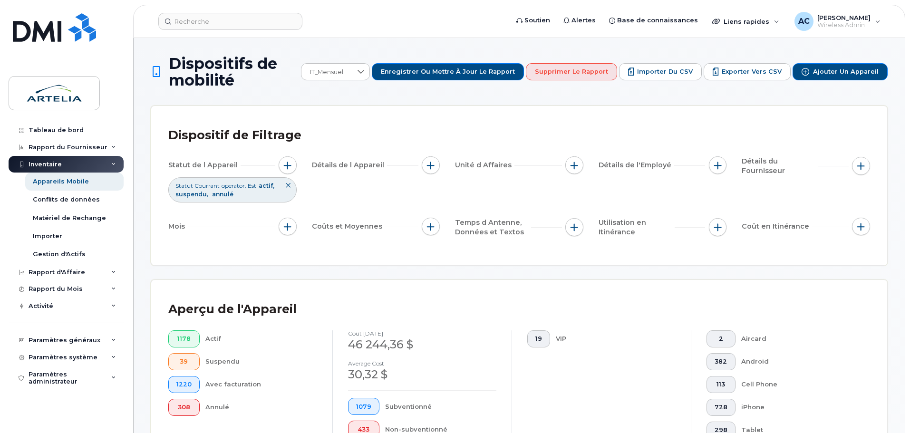
click at [48, 106] on img at bounding box center [54, 93] width 73 height 28
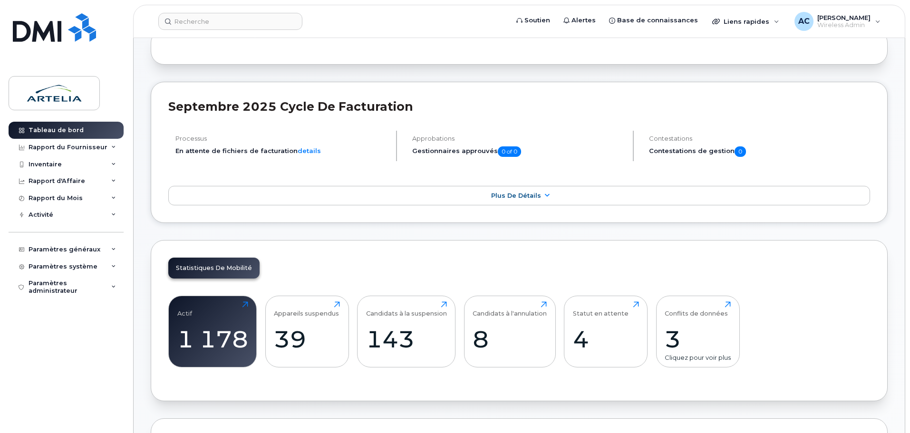
scroll to position [143, 0]
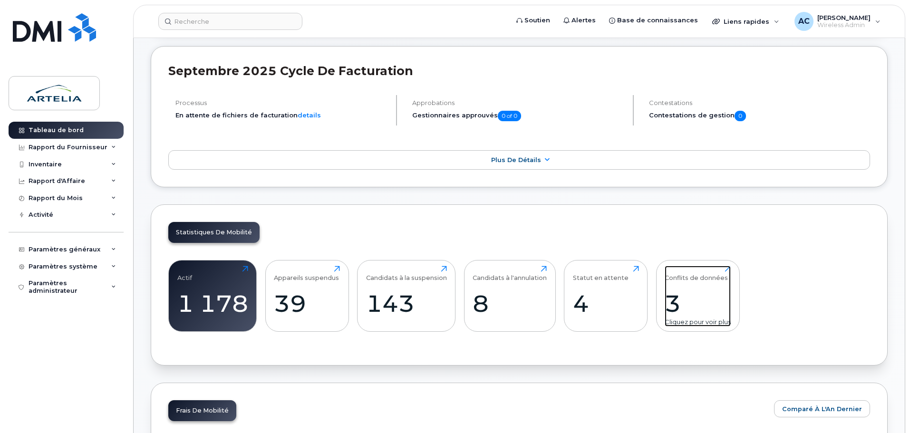
click at [697, 283] on div "Conflits de données 3 Cliquez pour voir plus" at bounding box center [698, 296] width 66 height 61
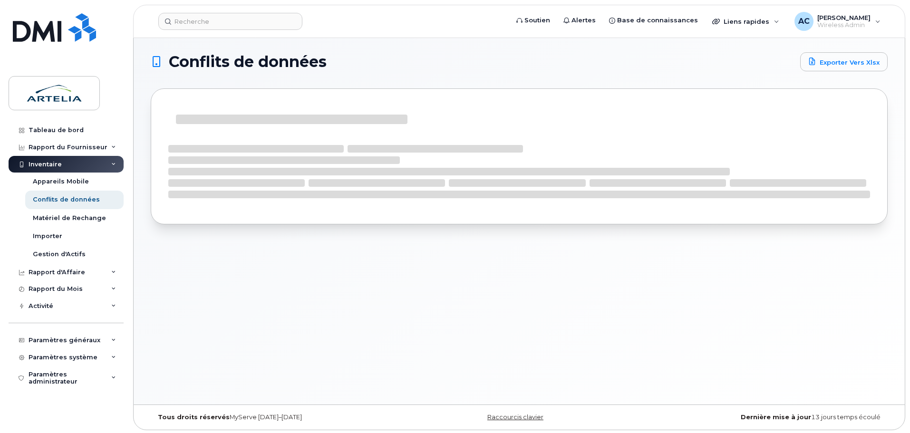
scroll to position [5, 0]
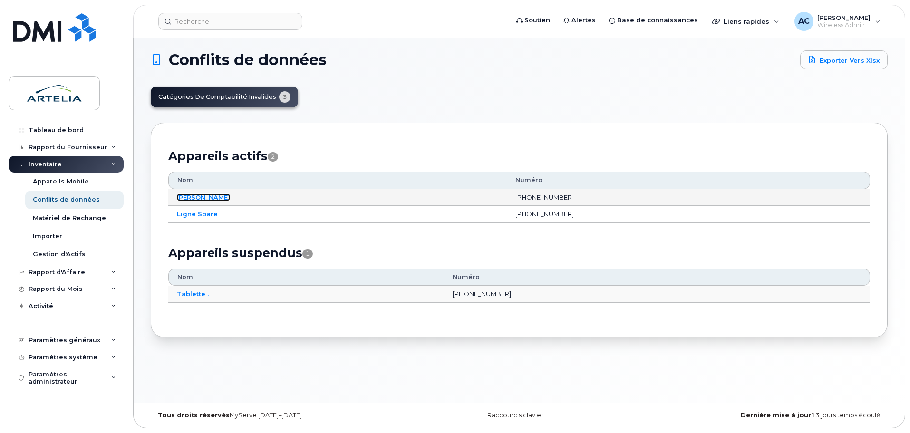
click at [190, 200] on link "[PERSON_NAME]" at bounding box center [203, 198] width 53 height 8
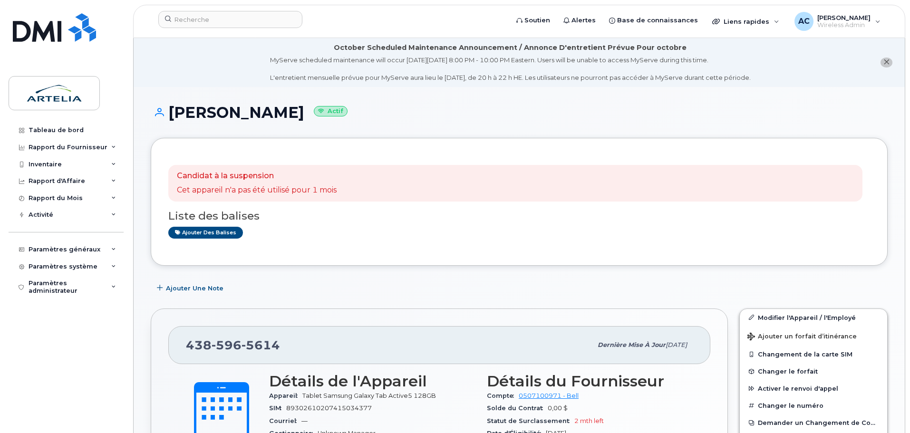
drag, startPoint x: 239, startPoint y: 119, endPoint x: 234, endPoint y: 114, distance: 7.4
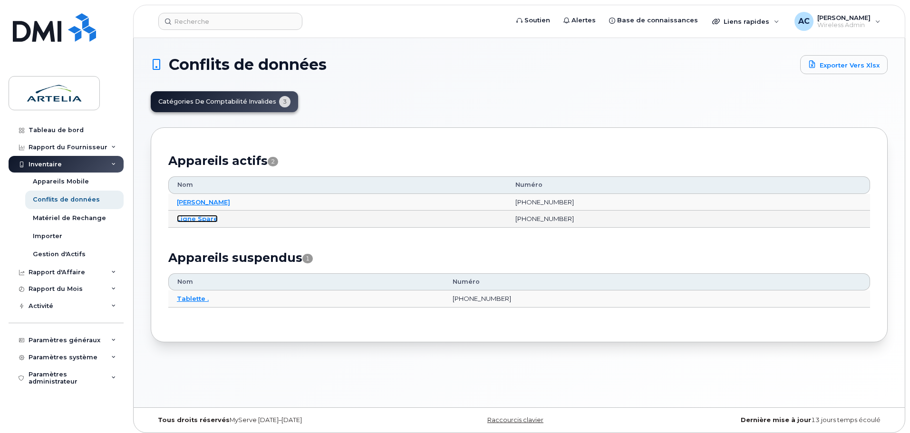
click at [197, 220] on link "Ligne Spare" at bounding box center [197, 219] width 41 height 8
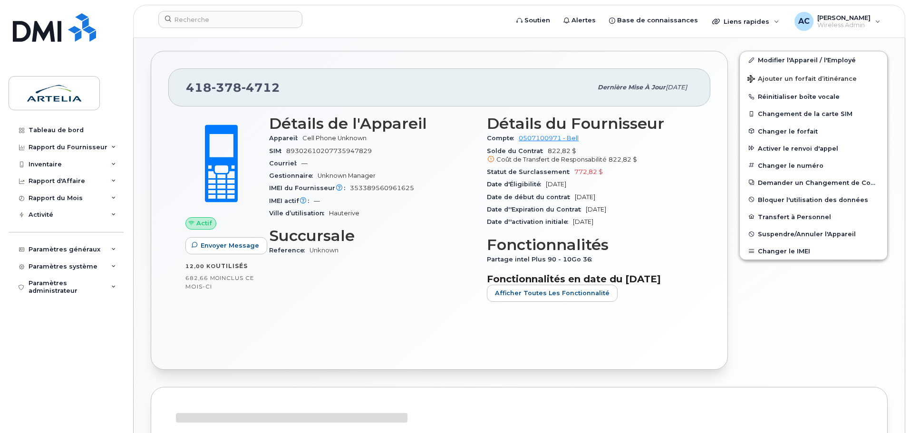
scroll to position [238, 0]
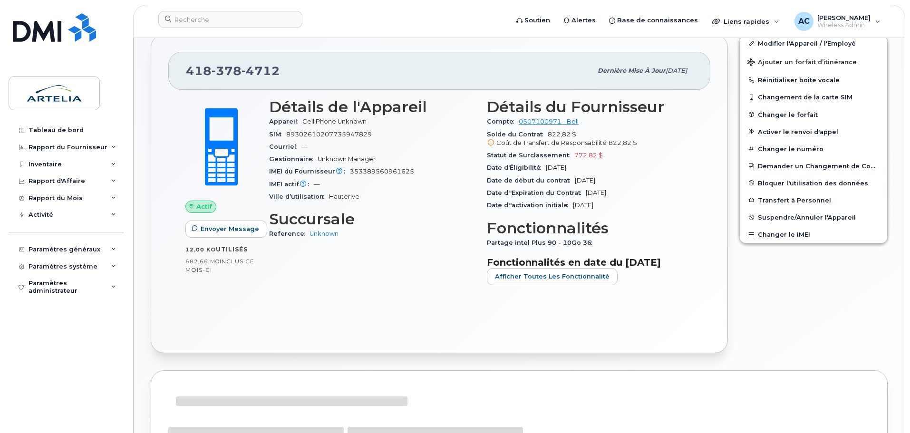
drag, startPoint x: 307, startPoint y: 234, endPoint x: 295, endPoint y: 229, distance: 12.8
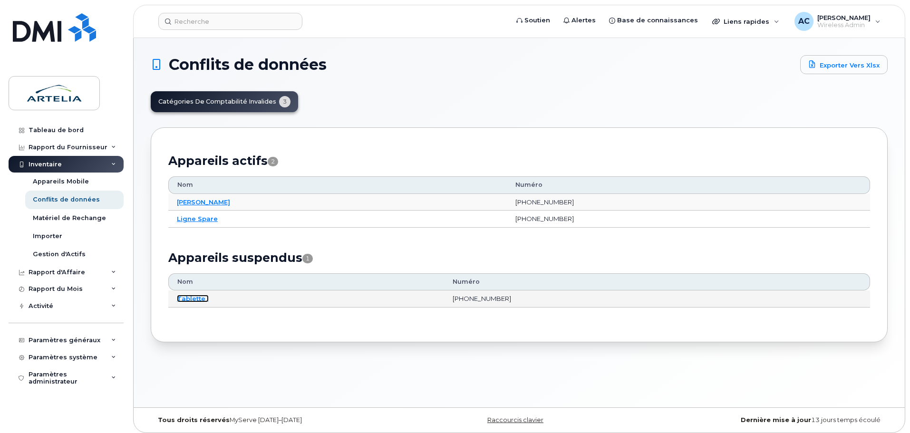
click at [187, 298] on link "Tablette ." at bounding box center [193, 299] width 32 height 8
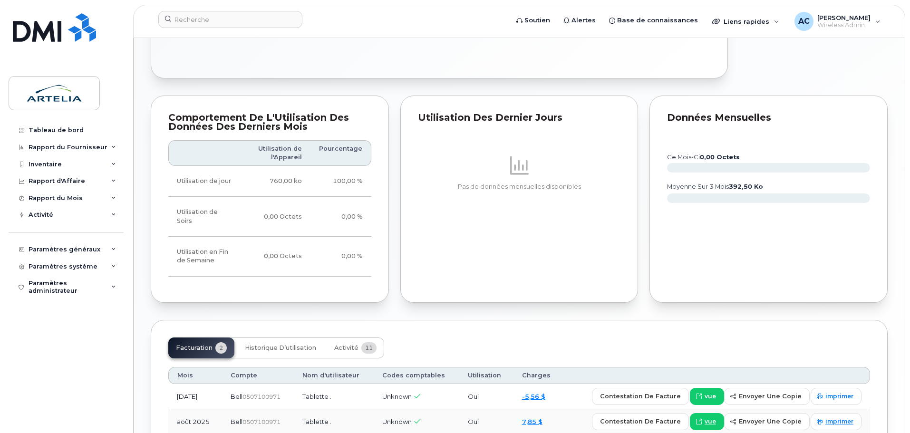
scroll to position [565, 0]
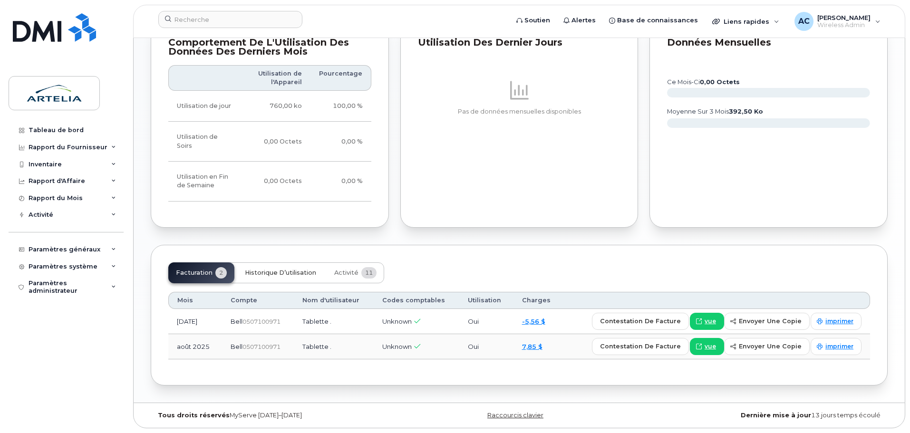
click at [282, 277] on button "Historique d’utilisation" at bounding box center [280, 272] width 87 height 21
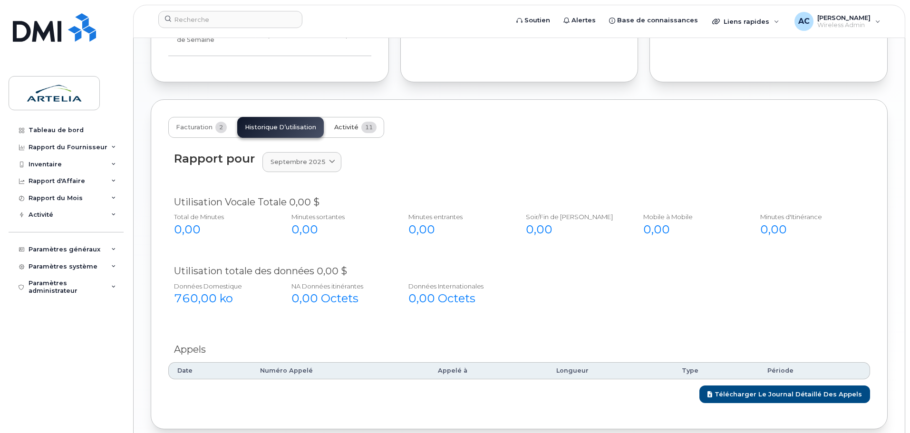
click at [343, 123] on button "Activité 11" at bounding box center [356, 127] width 58 height 21
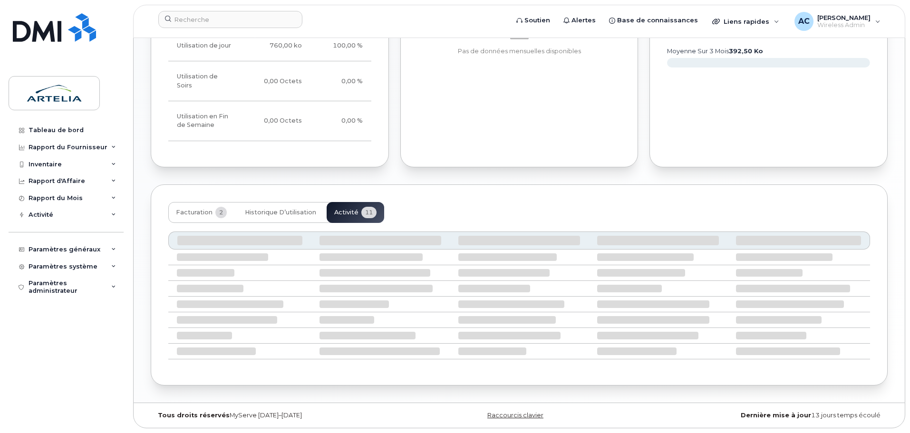
scroll to position [707, 0]
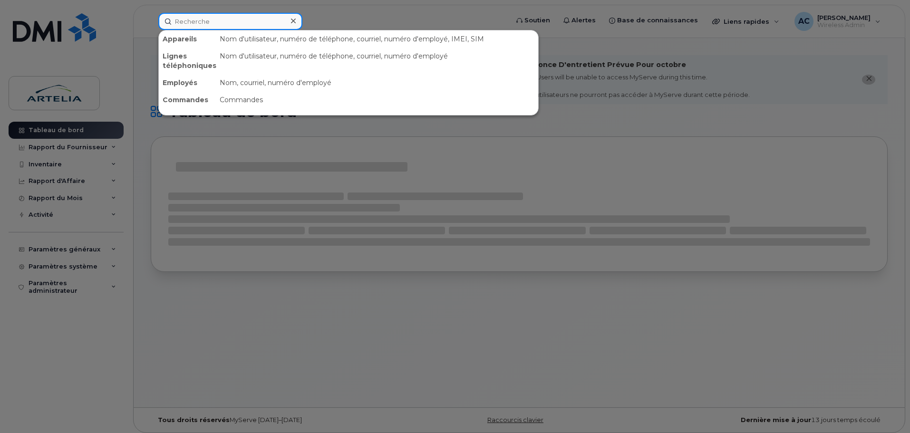
click at [217, 22] on input at bounding box center [230, 21] width 144 height 17
paste input "4384660812"
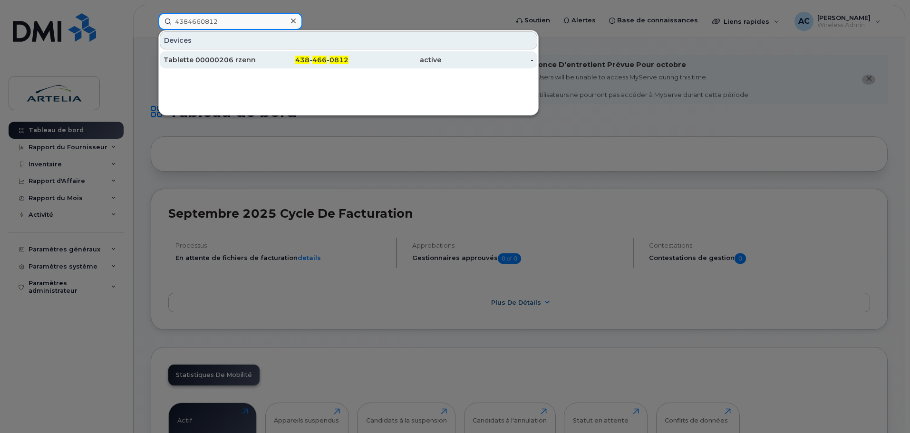
type input "4384660812"
click at [215, 56] on div "Tablette 00000206 rzennaki" at bounding box center [210, 60] width 93 height 10
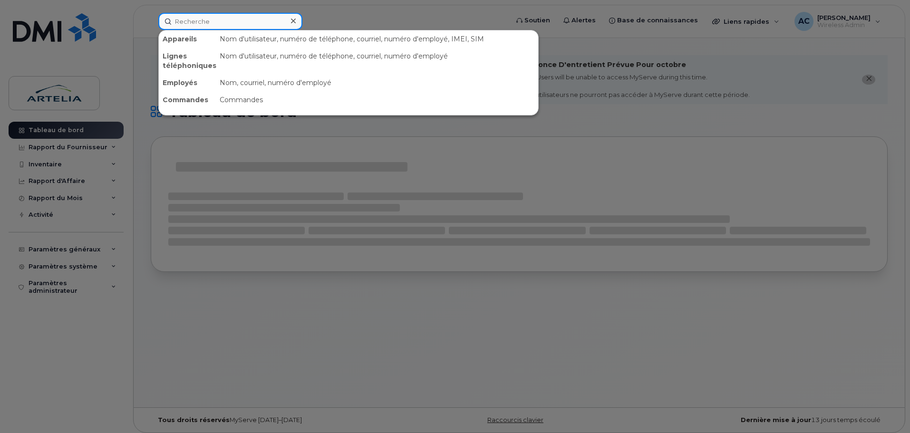
click at [205, 17] on input at bounding box center [230, 21] width 144 height 17
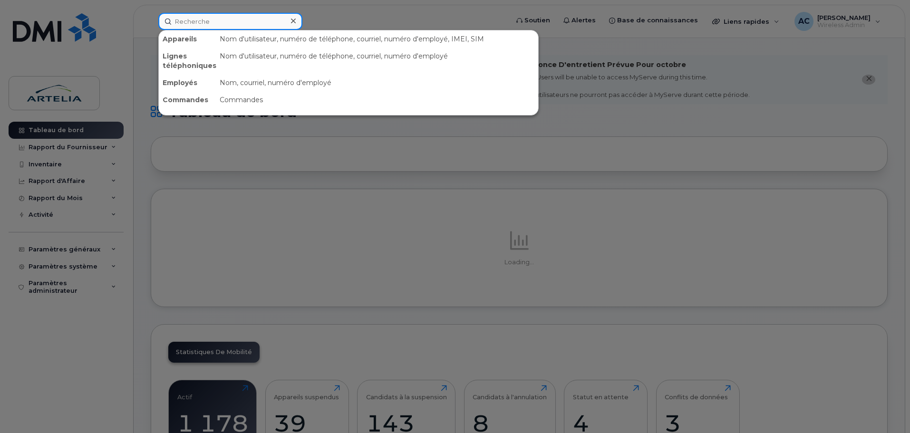
paste input "4384351756"
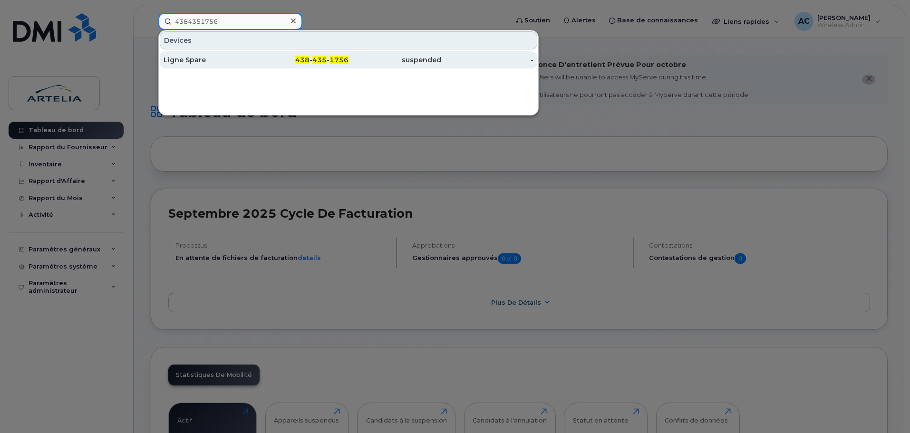
type input "4384351756"
click at [188, 60] on div "Ligne Spare" at bounding box center [210, 60] width 93 height 10
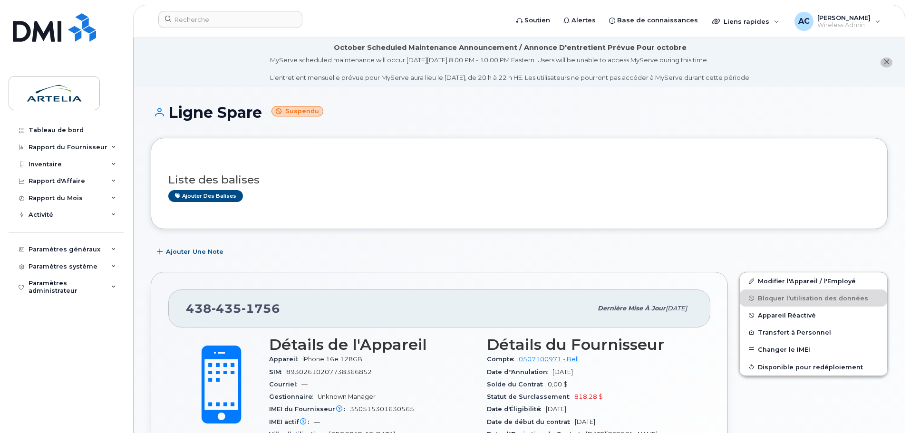
click at [341, 107] on h1 "Ligne Spare Suspendu" at bounding box center [519, 112] width 737 height 17
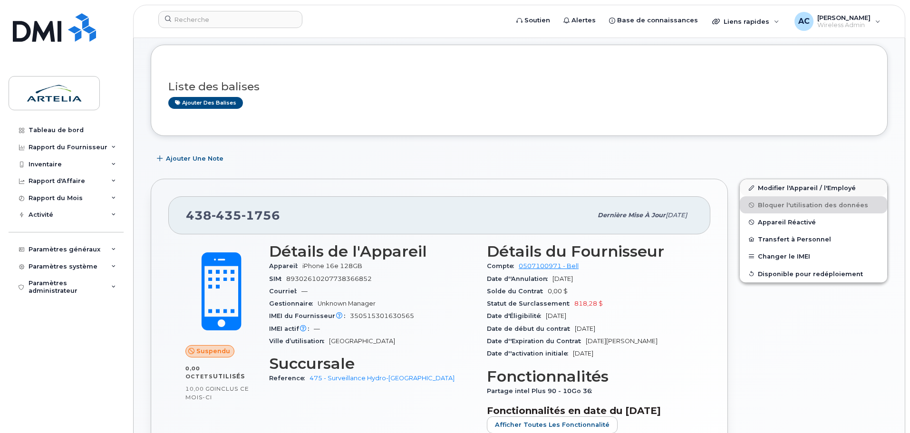
scroll to position [143, 0]
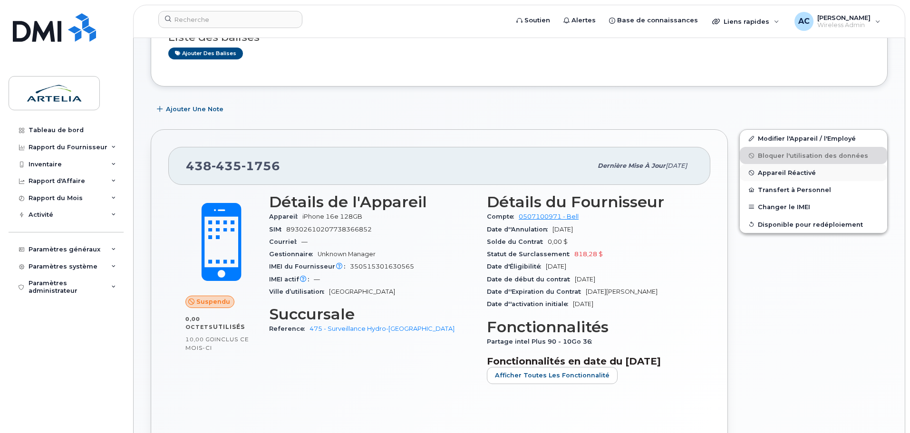
click at [773, 166] on button "Appareil Réactivé" at bounding box center [813, 172] width 147 height 17
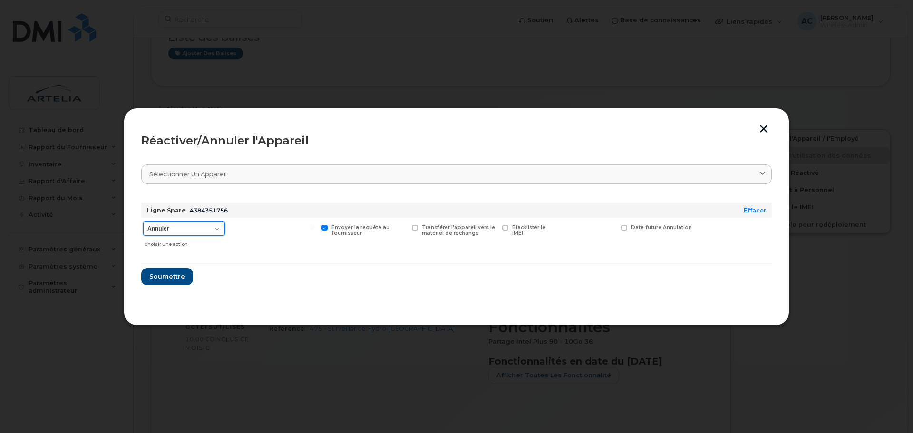
click at [203, 231] on select "Annuler Suspendre - Prolonger la suspension Réactiver" at bounding box center [184, 229] width 82 height 14
select select "[object Object]"
click at [143, 222] on select "Annuler Suspendre - Prolonger la suspension Réactiver" at bounding box center [184, 229] width 82 height 14
click at [169, 278] on span "Soumettre" at bounding box center [167, 276] width 36 height 9
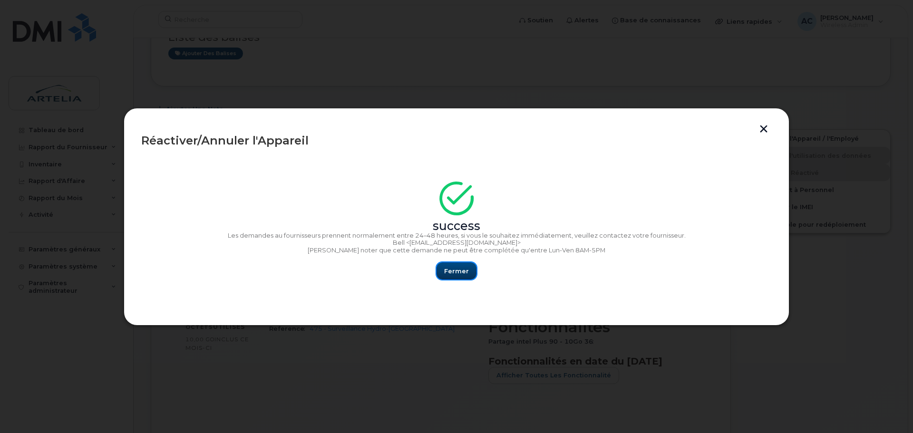
click at [470, 270] on button "Fermer" at bounding box center [456, 270] width 40 height 17
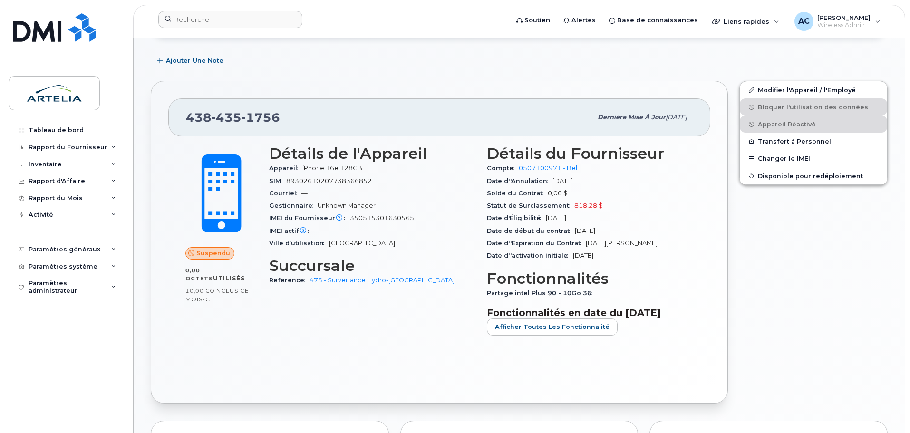
scroll to position [190, 0]
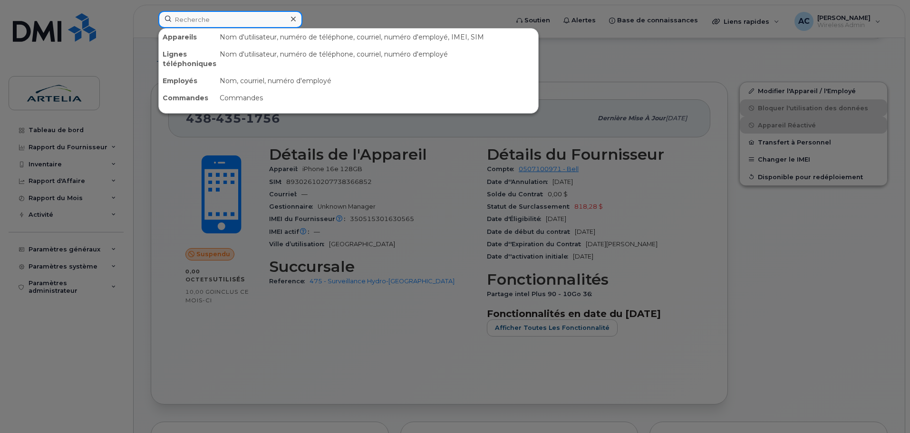
click at [197, 20] on input at bounding box center [230, 19] width 144 height 17
click at [338, 16] on div at bounding box center [455, 216] width 910 height 433
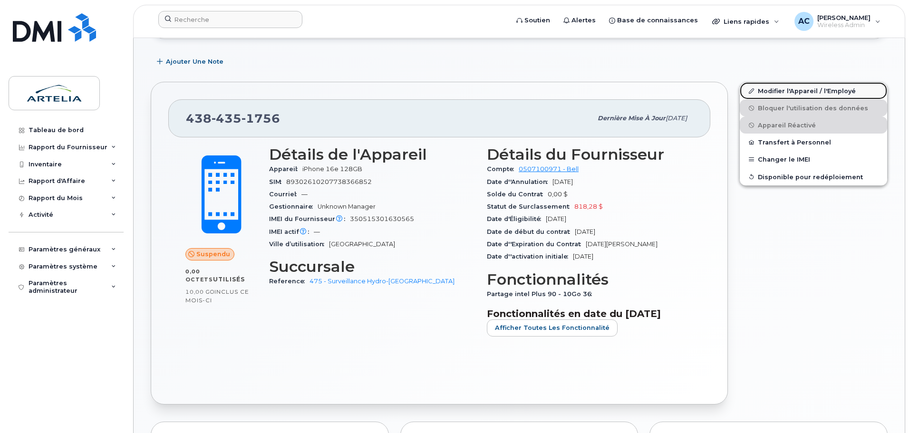
click at [782, 85] on link "Modifier l'Appareil / l'Employé" at bounding box center [813, 90] width 147 height 17
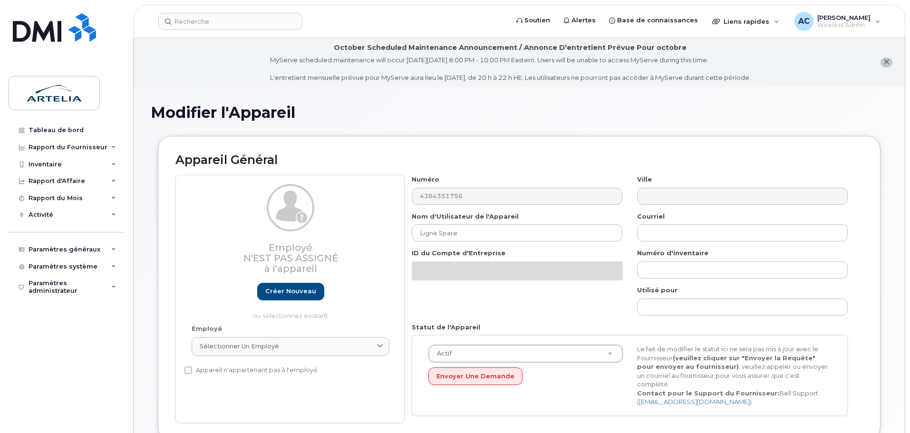
select select "29522010"
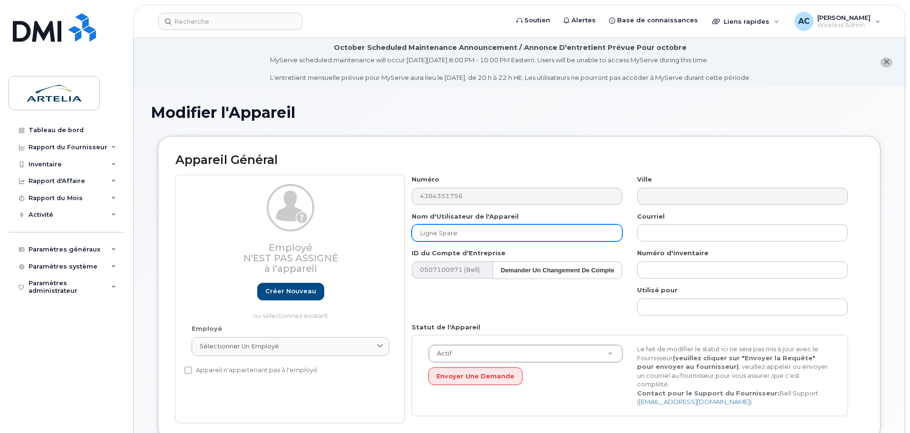
click at [469, 234] on input "Ligne Spare" at bounding box center [517, 232] width 211 height 17
paste input "Sandra"
click at [482, 231] on input "Sandra" at bounding box center [517, 232] width 211 height 17
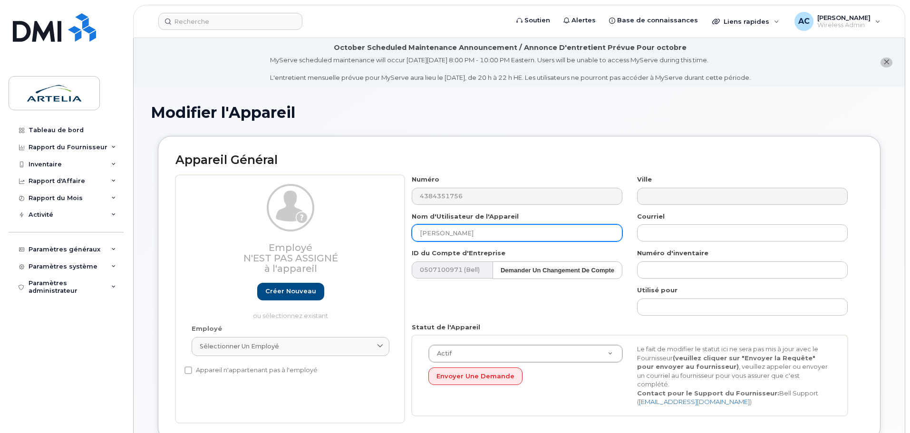
paste input "Duhamel"
type input "Sandra Duhamel"
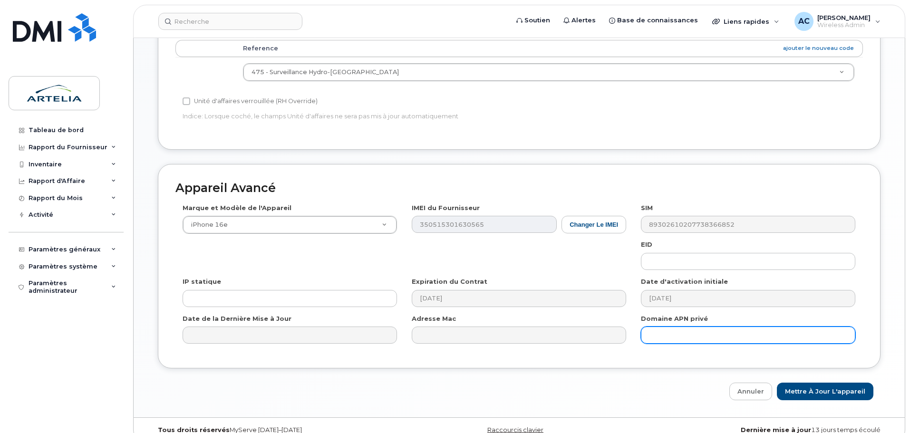
scroll to position [460, 0]
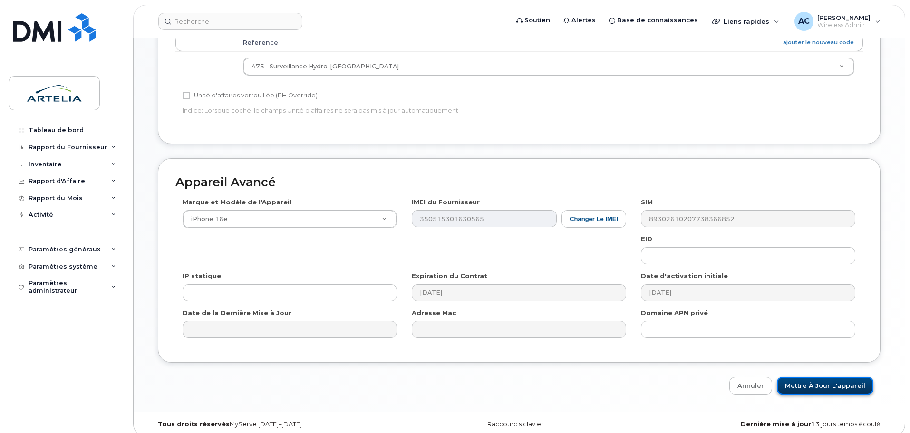
click at [858, 382] on input "Mettre à jour l'appareil" at bounding box center [825, 386] width 97 height 18
type input "Sauvegarde..."
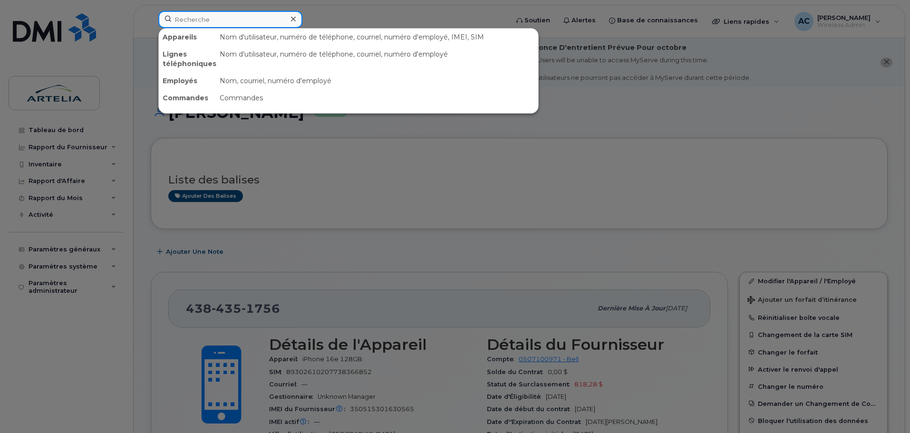
click at [214, 18] on input at bounding box center [230, 19] width 144 height 17
paste input "4385357986"
type input "4385357986"
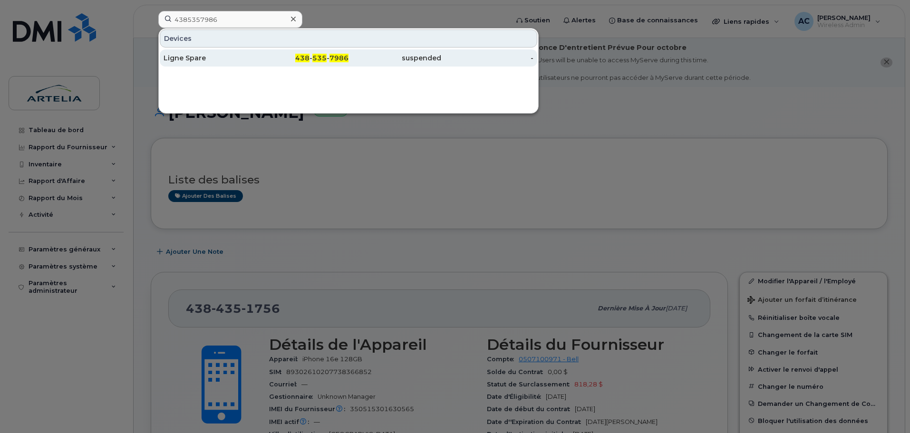
click at [201, 51] on div "Ligne Spare" at bounding box center [210, 57] width 93 height 17
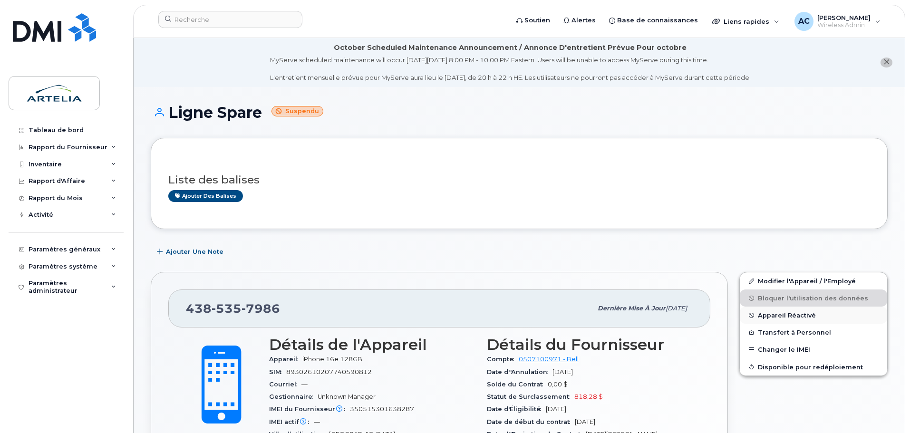
click at [779, 317] on span "Appareil Réactivé" at bounding box center [787, 315] width 58 height 7
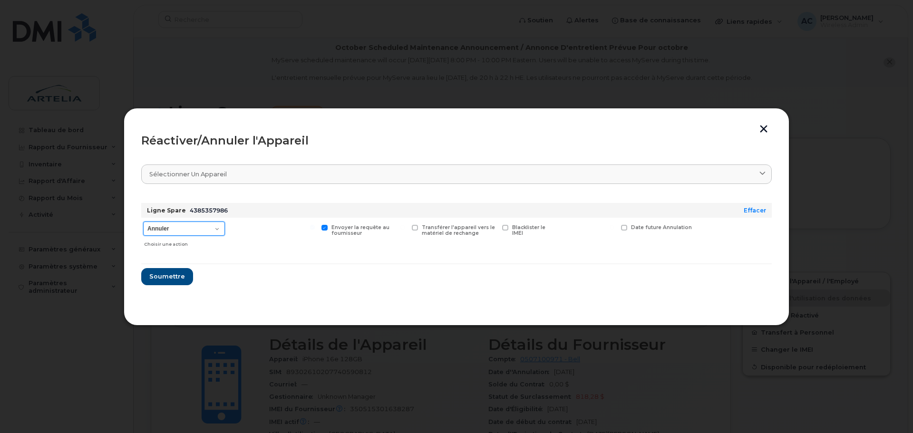
click at [167, 231] on select "Annuler Suspendre - Prolonger la suspension Réactiver" at bounding box center [184, 229] width 82 height 14
click at [143, 222] on select "Annuler Suspendre - Prolonger la suspension Réactiver" at bounding box center [184, 229] width 82 height 14
click at [167, 226] on select "Annuler Suspendre - Prolonger la suspension Réactiver" at bounding box center [184, 229] width 82 height 14
select select "[object Object]"
click at [143, 222] on select "Annuler Suspendre - Prolonger la suspension Réactiver" at bounding box center [184, 229] width 82 height 14
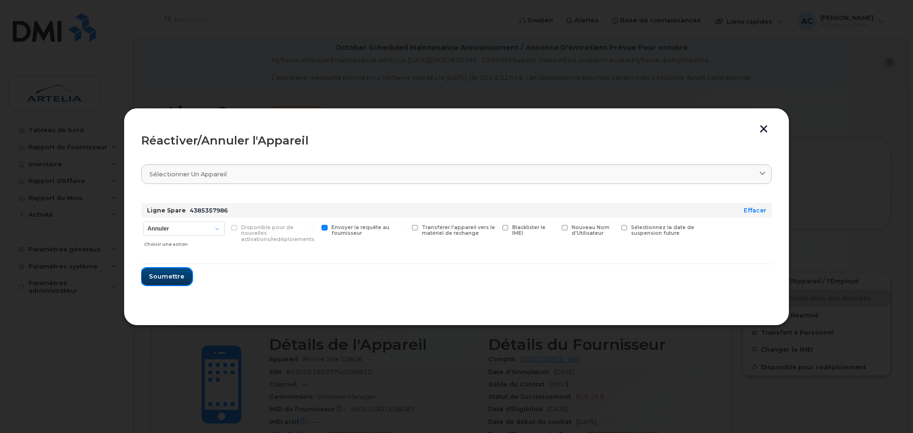
click at [158, 271] on button "Soumettre" at bounding box center [166, 276] width 51 height 17
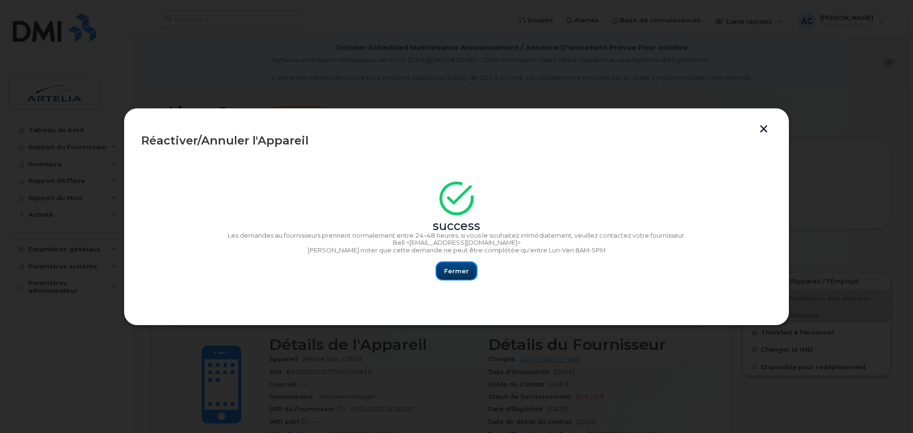
click at [463, 267] on span "Fermer" at bounding box center [456, 271] width 25 height 9
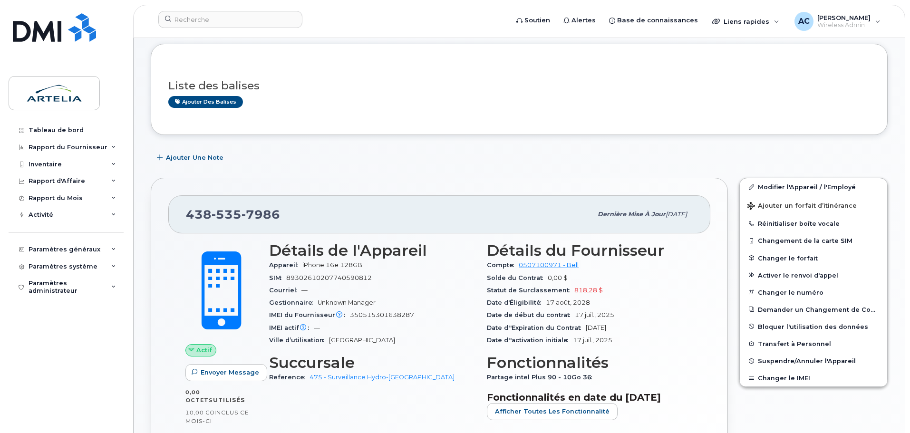
scroll to position [95, 0]
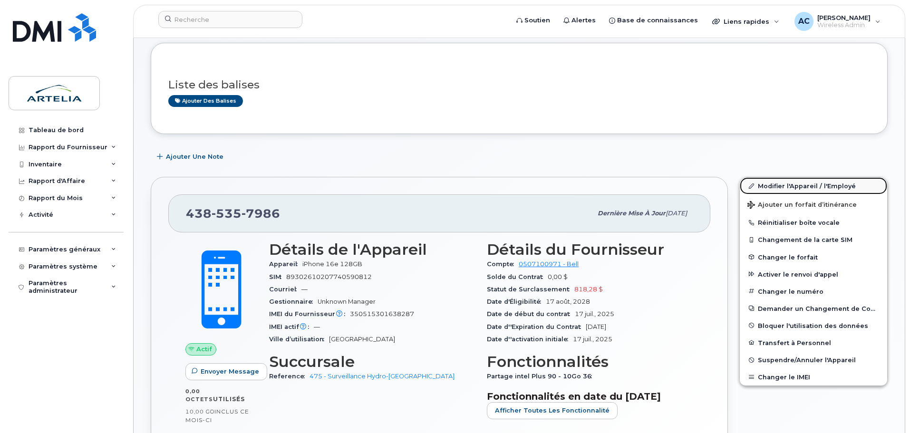
click at [786, 186] on link "Modifier l'Appareil / l'Employé" at bounding box center [813, 185] width 147 height 17
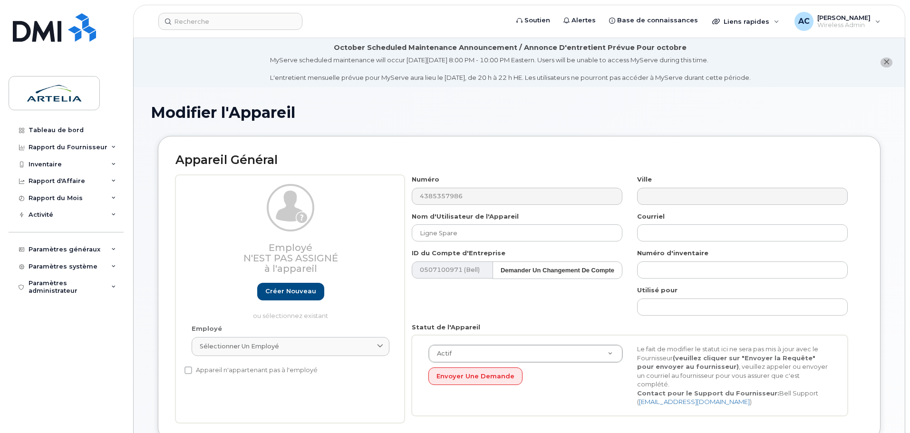
select select "29522010"
click at [520, 225] on input "Ligne Spare" at bounding box center [517, 232] width 211 height 17
paste input "[PERSON_NAME]"
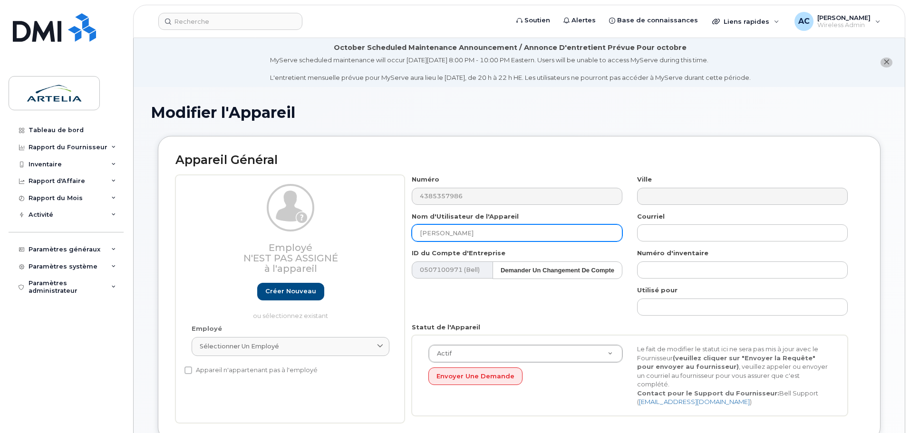
click at [539, 233] on input "[PERSON_NAME]" at bounding box center [517, 232] width 211 height 17
paste input "Bonilla"
type input "[PERSON_NAME]"
